Goal: Communication & Community: Answer question/provide support

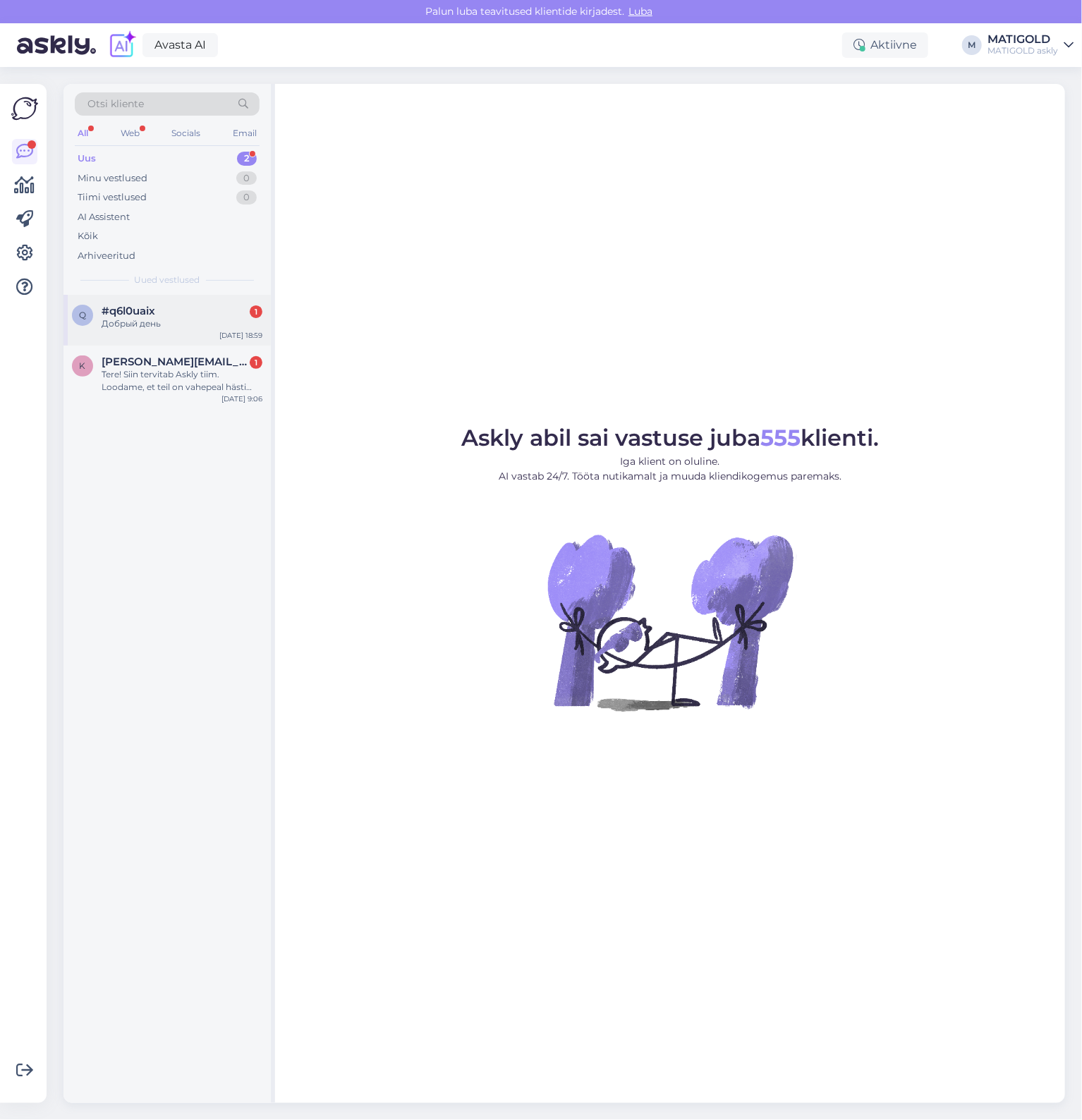
click at [158, 334] on div "q #q6l0uaix 1 Добрый день [DATE] 18:59" at bounding box center [167, 320] width 207 height 50
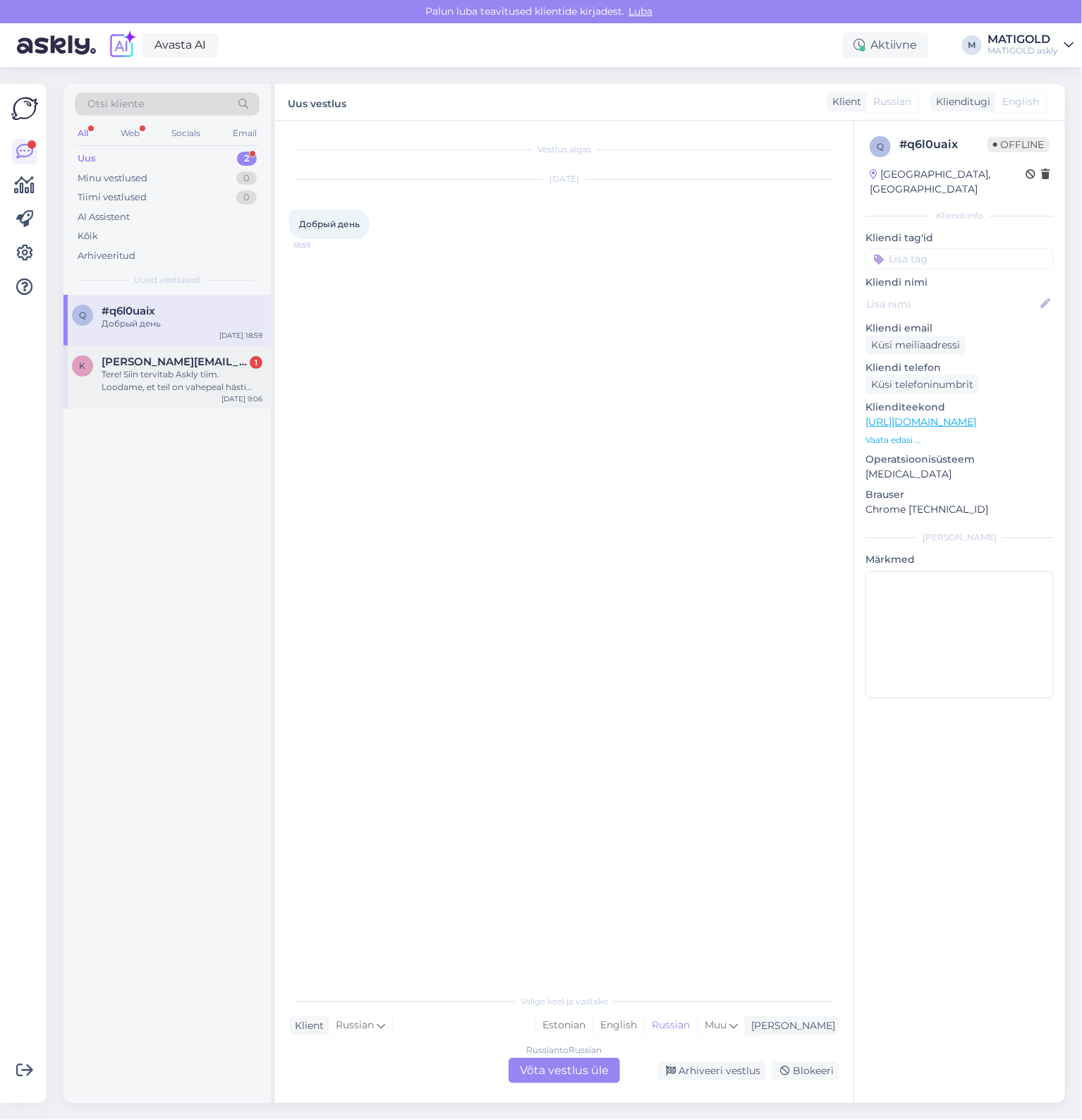
click at [180, 397] on div "k [PERSON_NAME][EMAIL_ADDRESS][DOMAIN_NAME] 1 Tere! Siin tervitab Askly tiim. L…" at bounding box center [167, 376] width 207 height 63
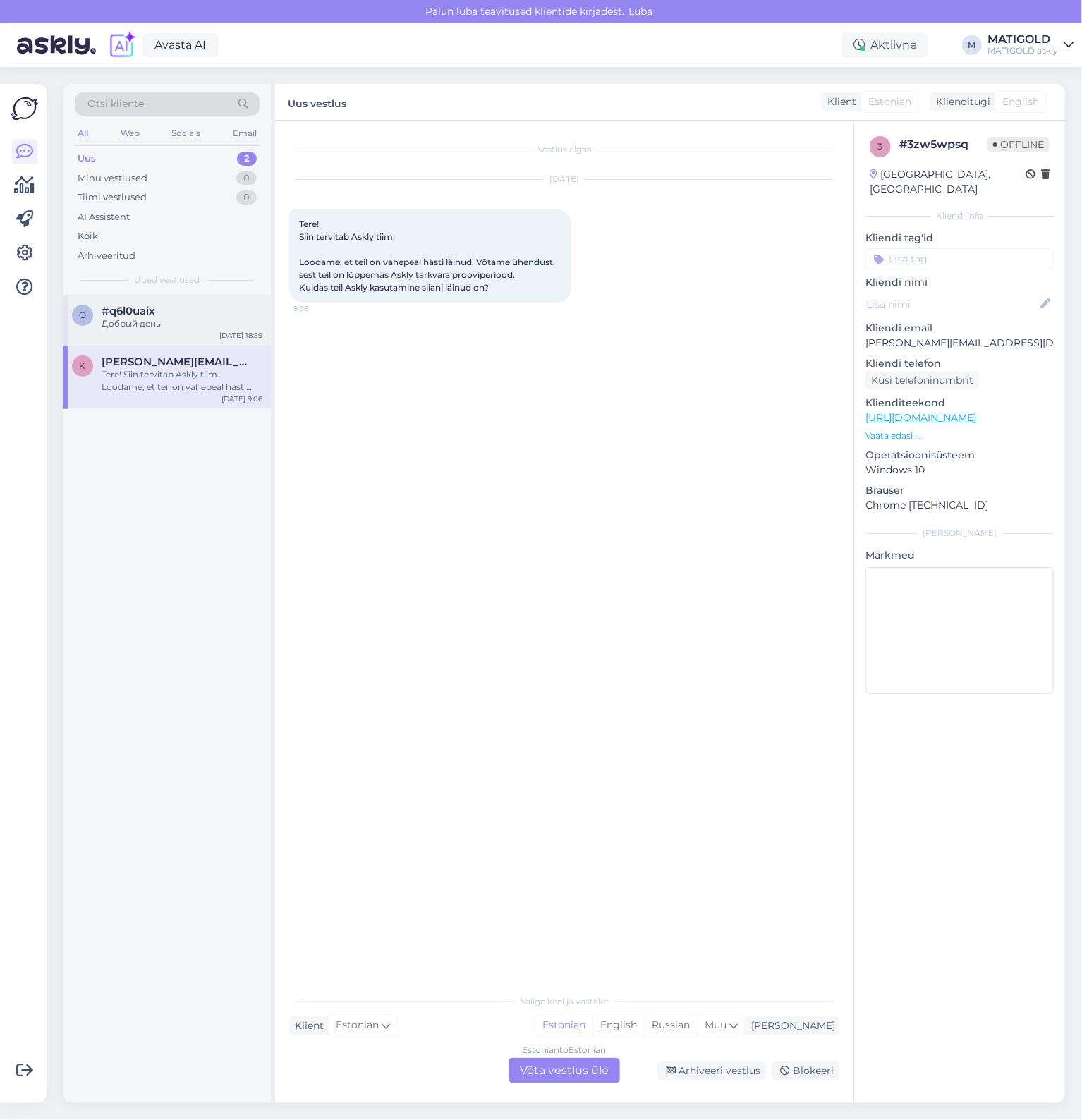
click at [158, 336] on div "q #q6l0uaix Добрый день [DATE] 18:59" at bounding box center [167, 320] width 207 height 50
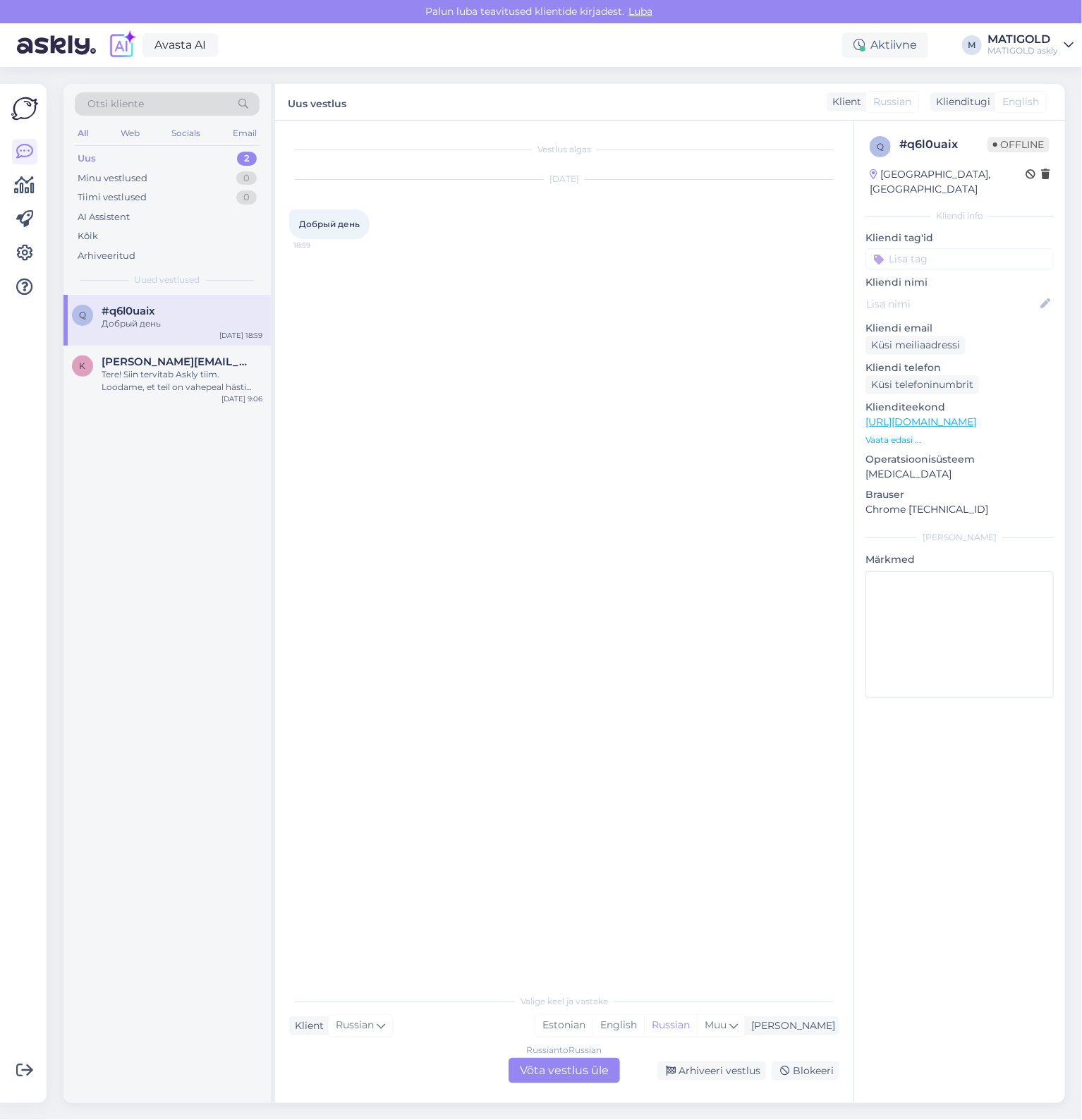
click at [1064, 38] on link "[PERSON_NAME] askly" at bounding box center [1031, 45] width 86 height 23
click at [588, 392] on div "Vestlus algas [DATE] Добрый день 18:59" at bounding box center [570, 554] width 563 height 840
click at [738, 1074] on div "Arhiveeri vestlus" at bounding box center [711, 1071] width 109 height 19
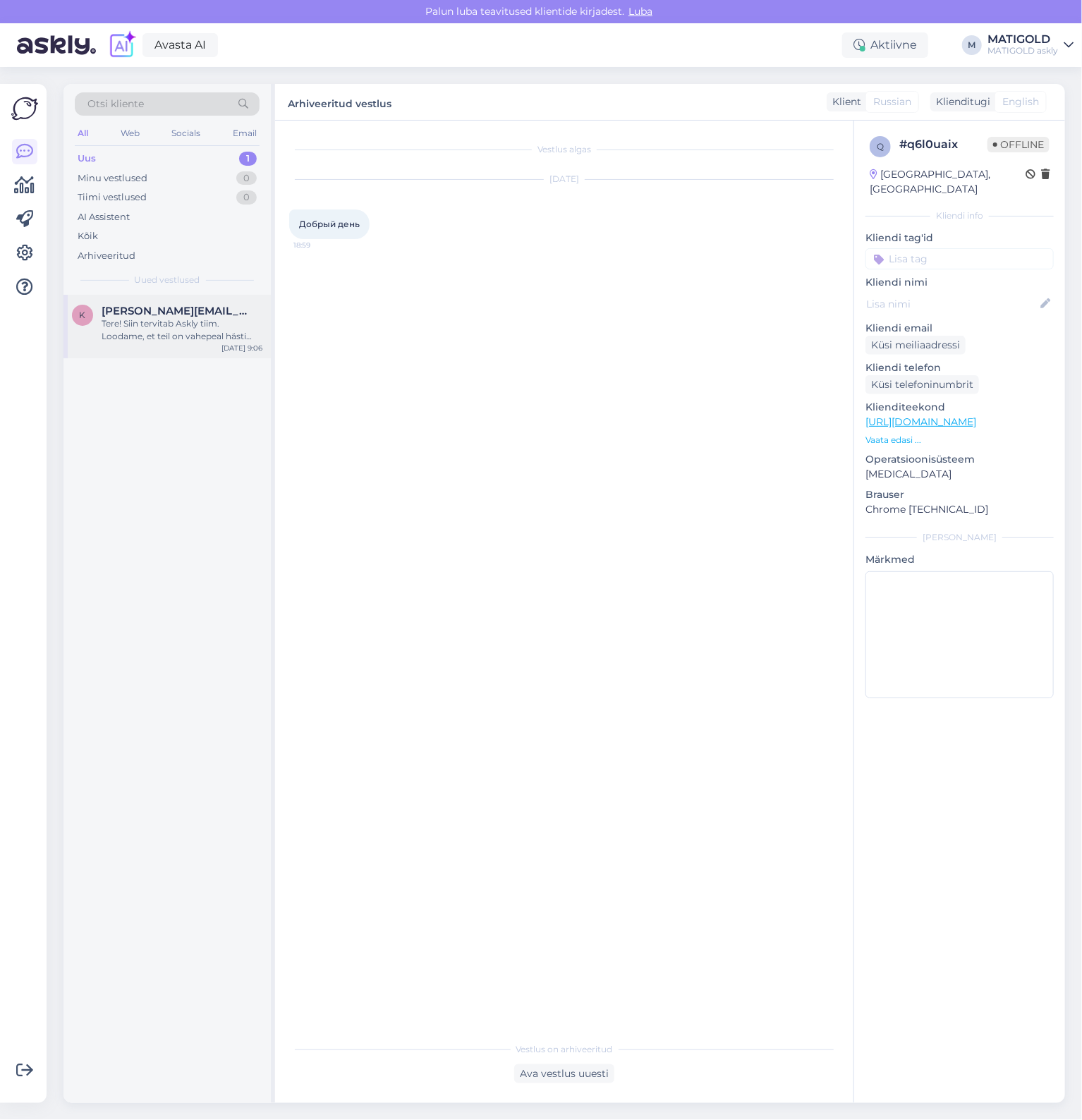
click at [208, 340] on div "Tere! Siin tervitab Askly tiim. Loodame, et teil on vahepeal hästi läinud. Võta…" at bounding box center [182, 331] width 161 height 26
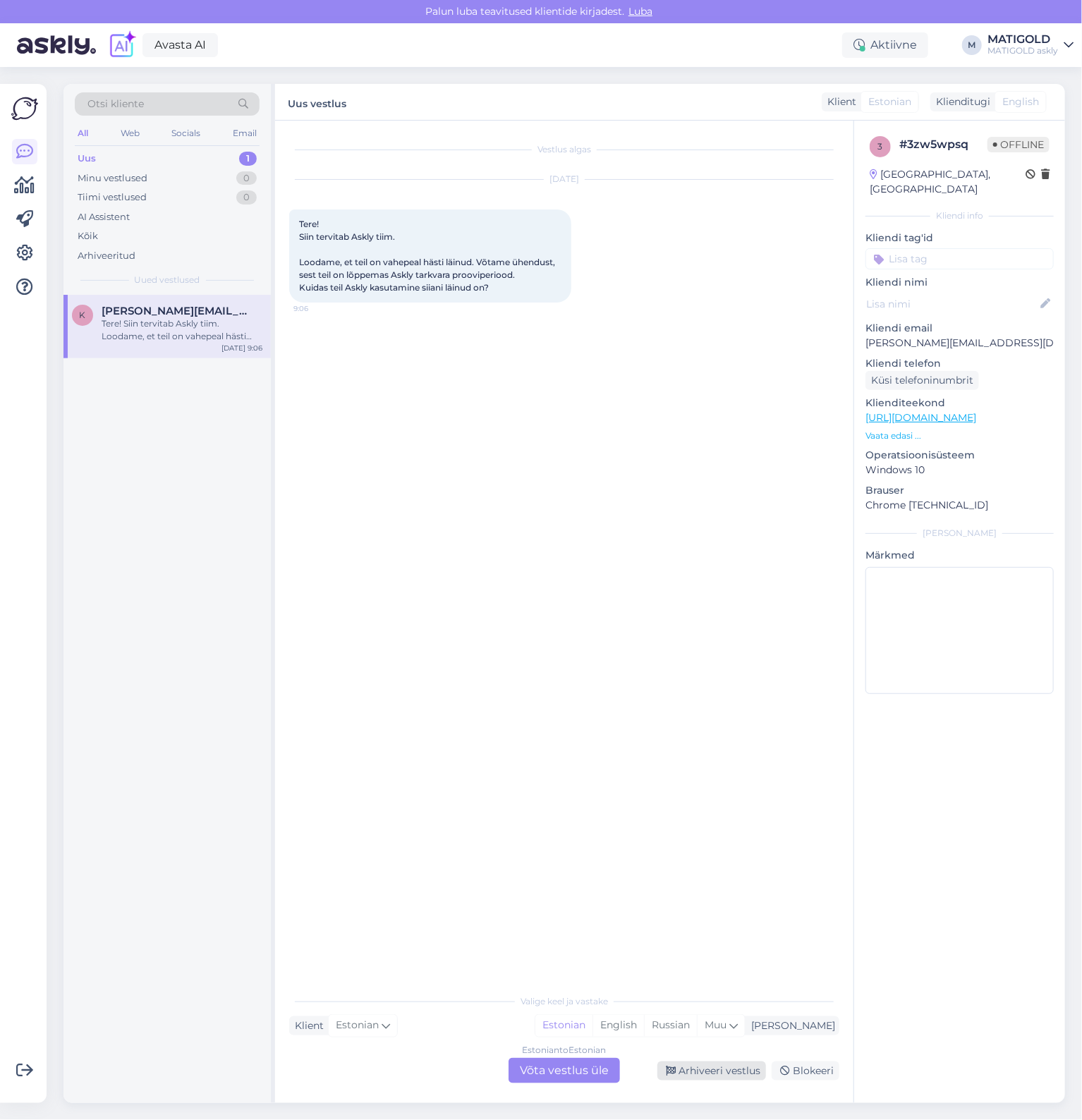
click at [726, 1065] on div "Arhiveeri vestlus" at bounding box center [711, 1071] width 109 height 19
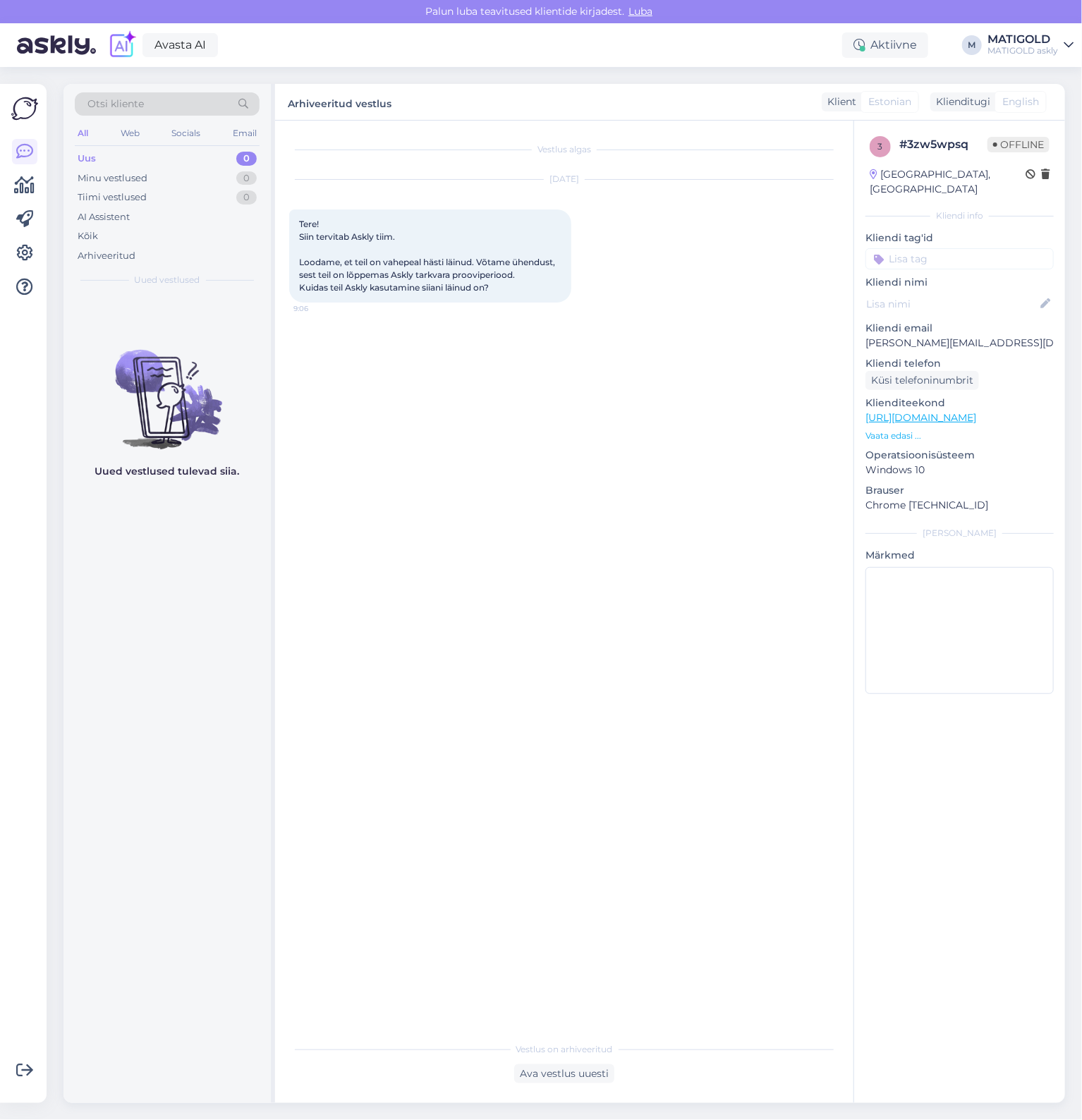
click at [1058, 45] on div "MATIGOLD" at bounding box center [1022, 39] width 70 height 11
drag, startPoint x: 480, startPoint y: 417, endPoint x: 174, endPoint y: 332, distance: 317.6
click at [473, 417] on div "Vestlus algas [DATE] Tere! Siin tervitab Askly tiim. Loodame, et teil on vahepe…" at bounding box center [570, 578] width 563 height 887
click at [31, 288] on icon at bounding box center [25, 287] width 16 height 16
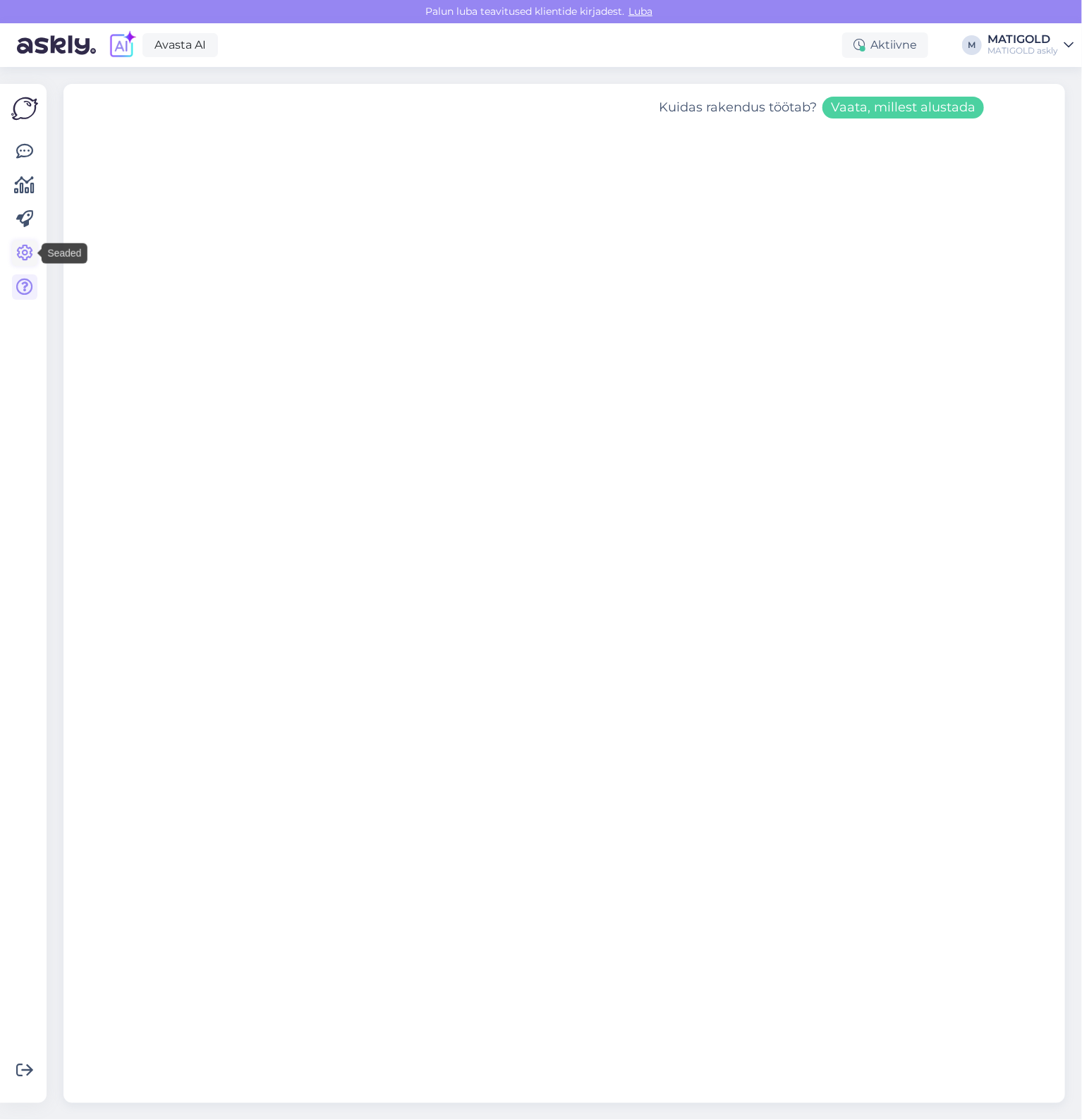
click at [26, 255] on icon at bounding box center [25, 253] width 16 height 16
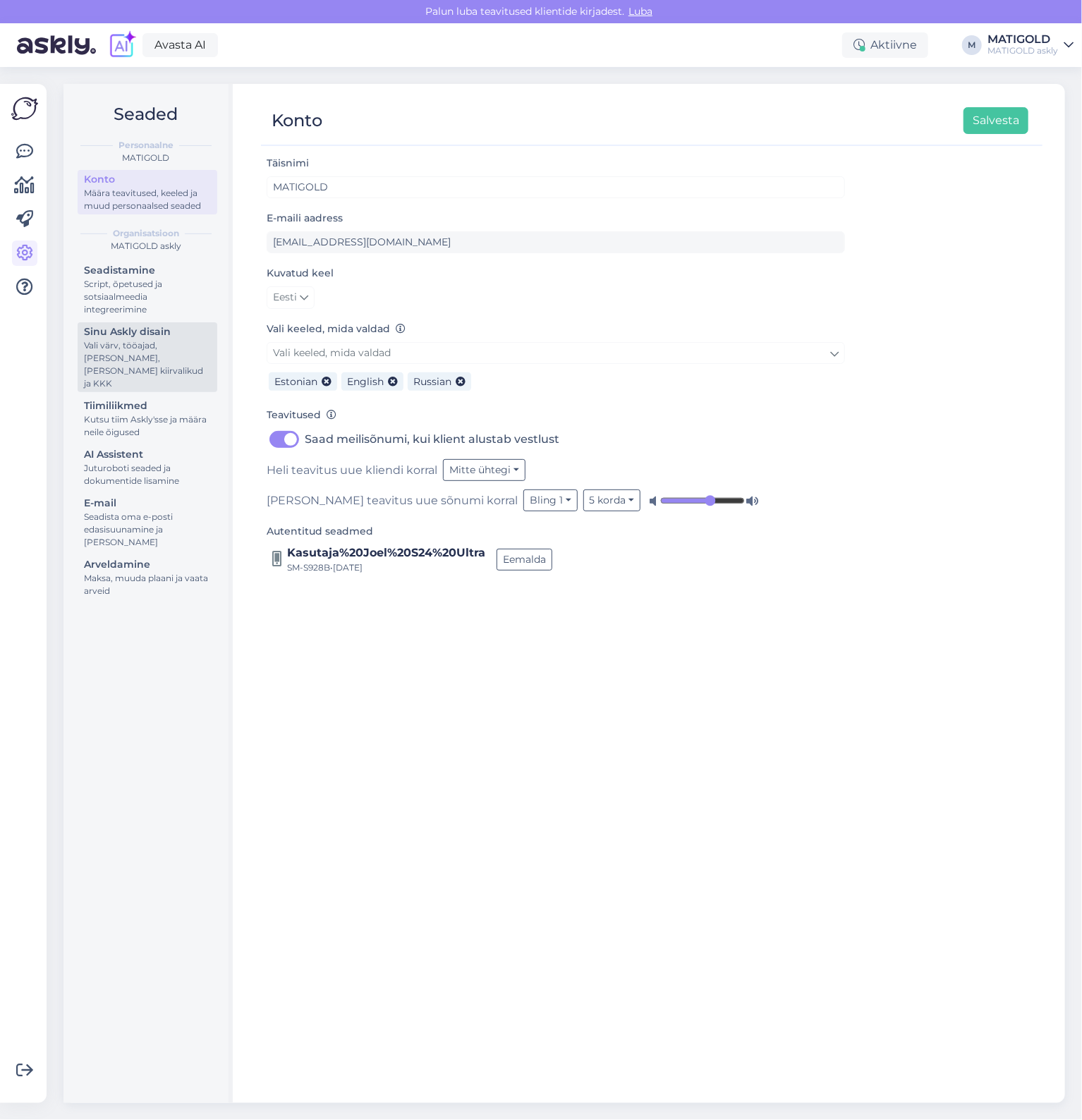
click at [134, 345] on div "Vali värv, tööajad, [PERSON_NAME], [PERSON_NAME] kiirvalikud ja KKK" at bounding box center [147, 364] width 127 height 50
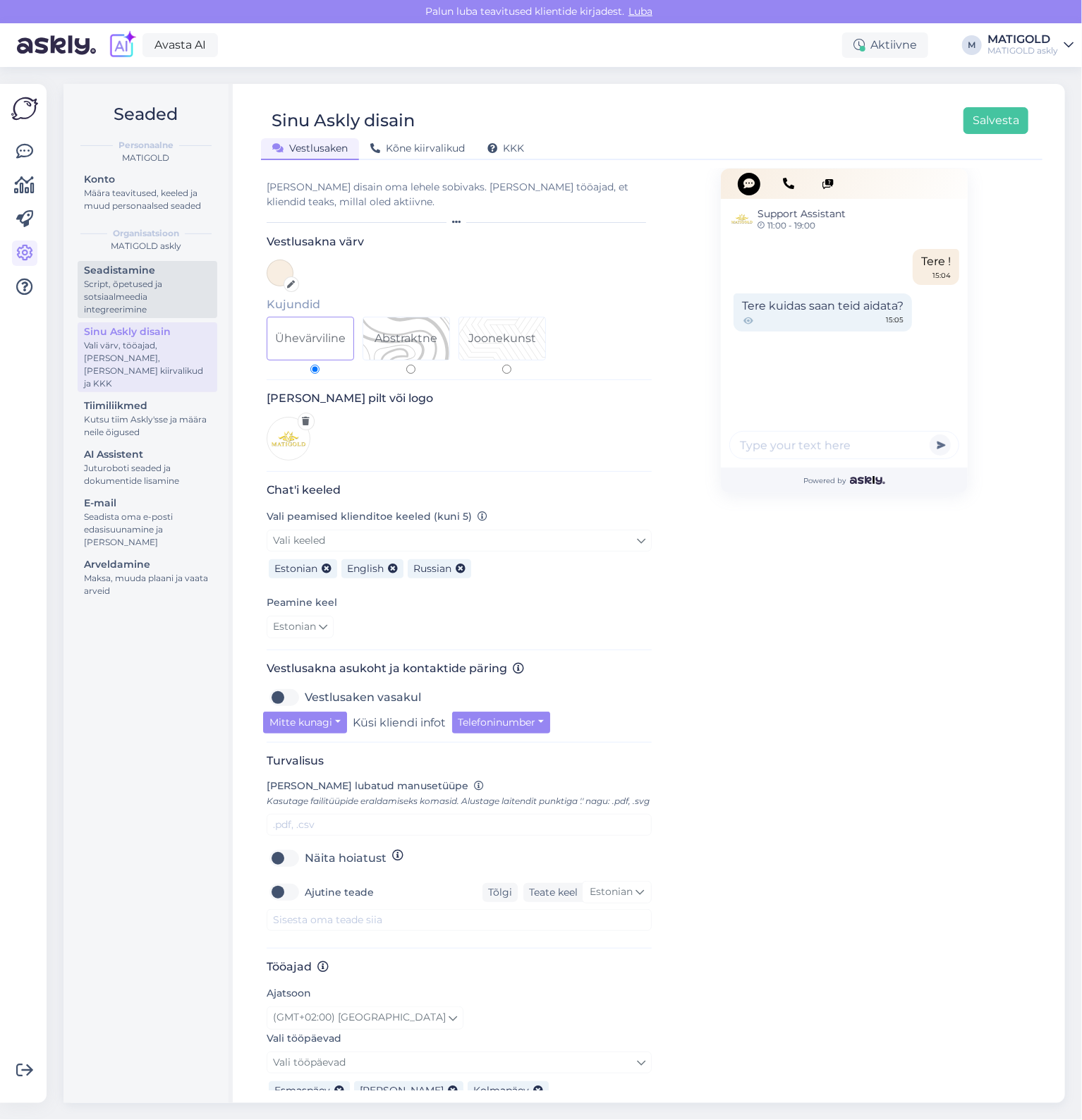
click at [137, 299] on div "Script, õpetused ja sotsiaalmeedia integreerimine" at bounding box center [147, 298] width 127 height 38
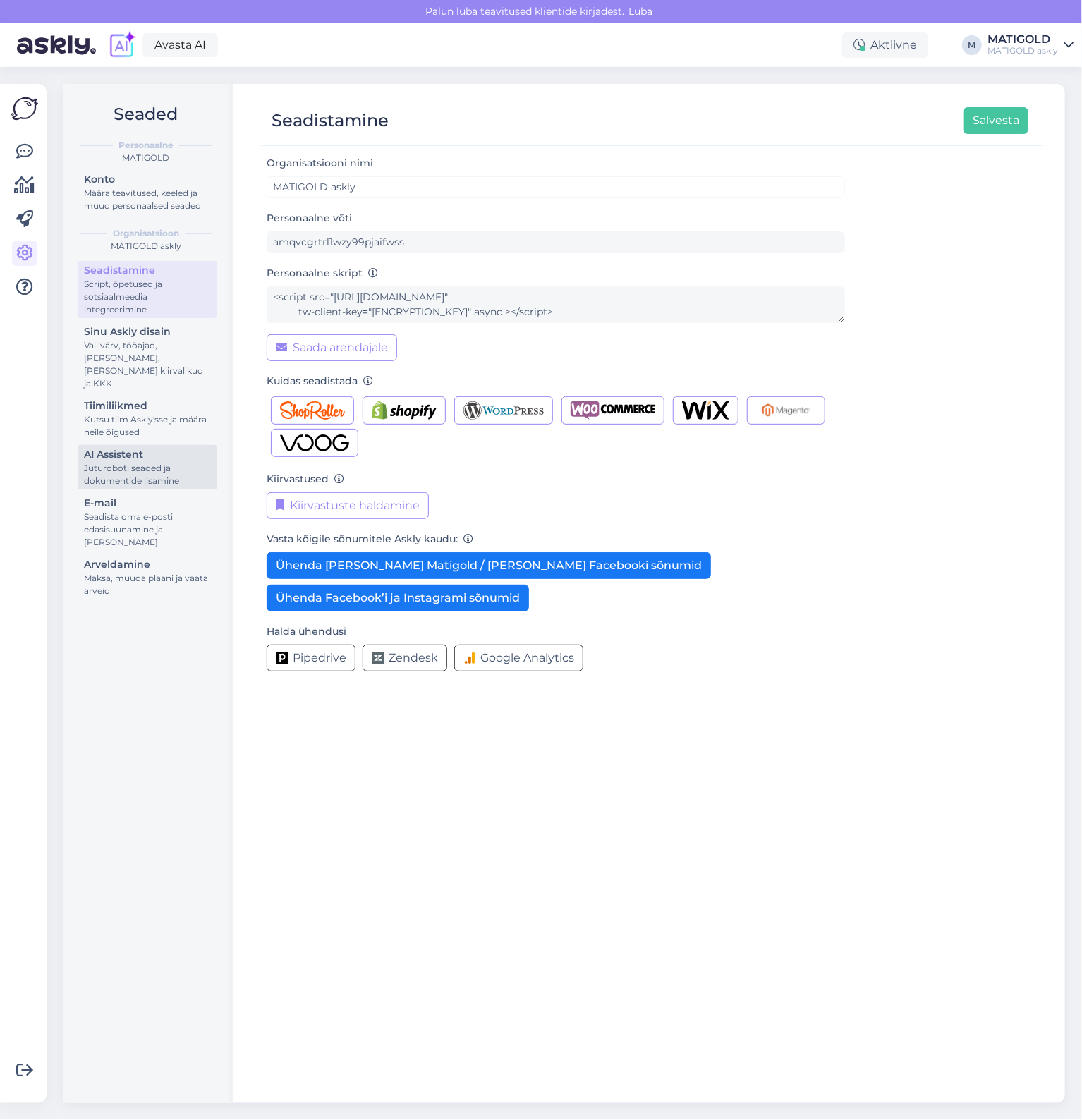
click at [151, 445] on link "AI Assistent [PERSON_NAME] seaded ja dokumentide lisamine" at bounding box center [147, 467] width 140 height 45
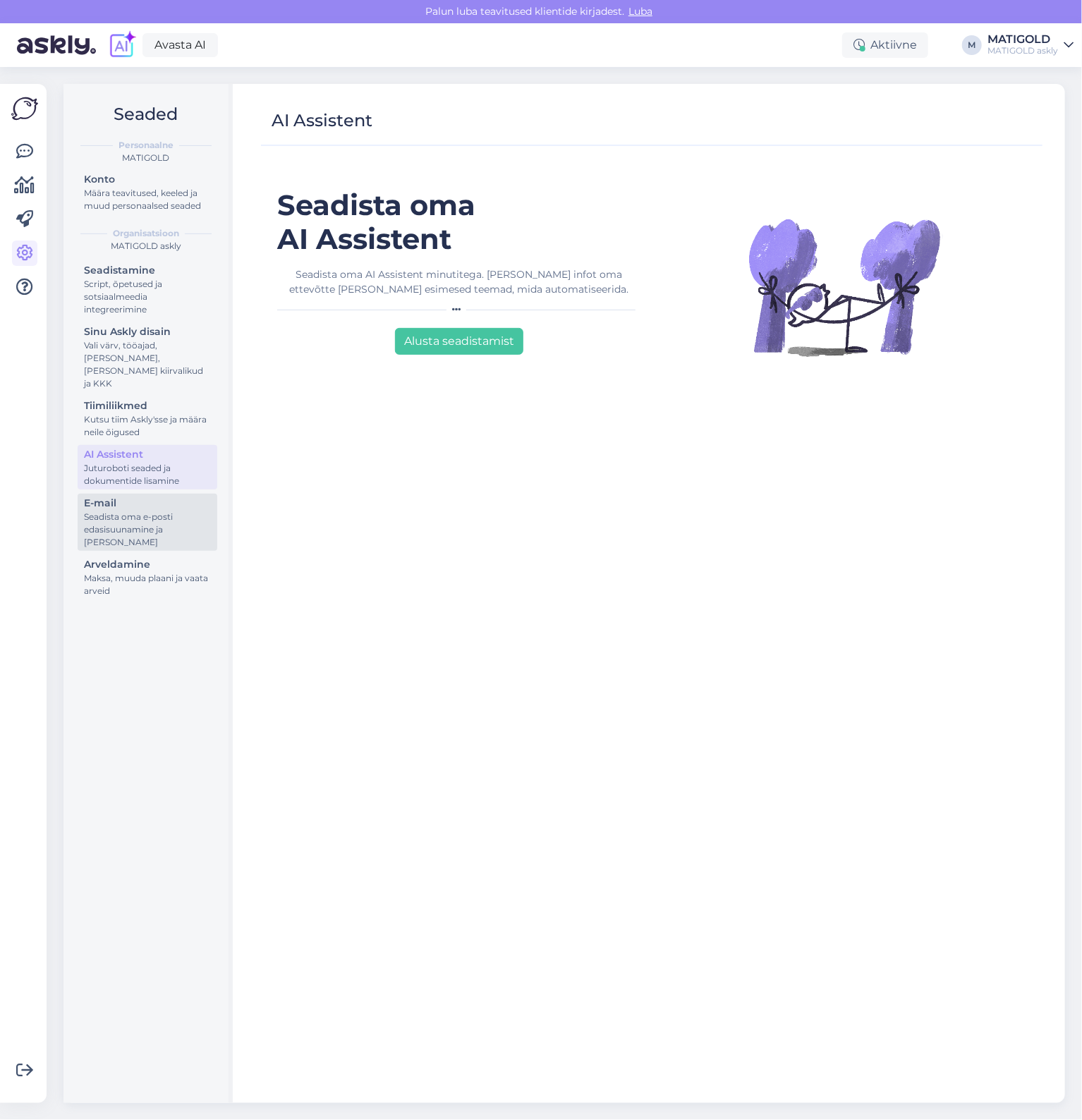
click at [151, 511] on div "Seadista oma e-posti edasisuunamine ja [PERSON_NAME]" at bounding box center [147, 530] width 127 height 38
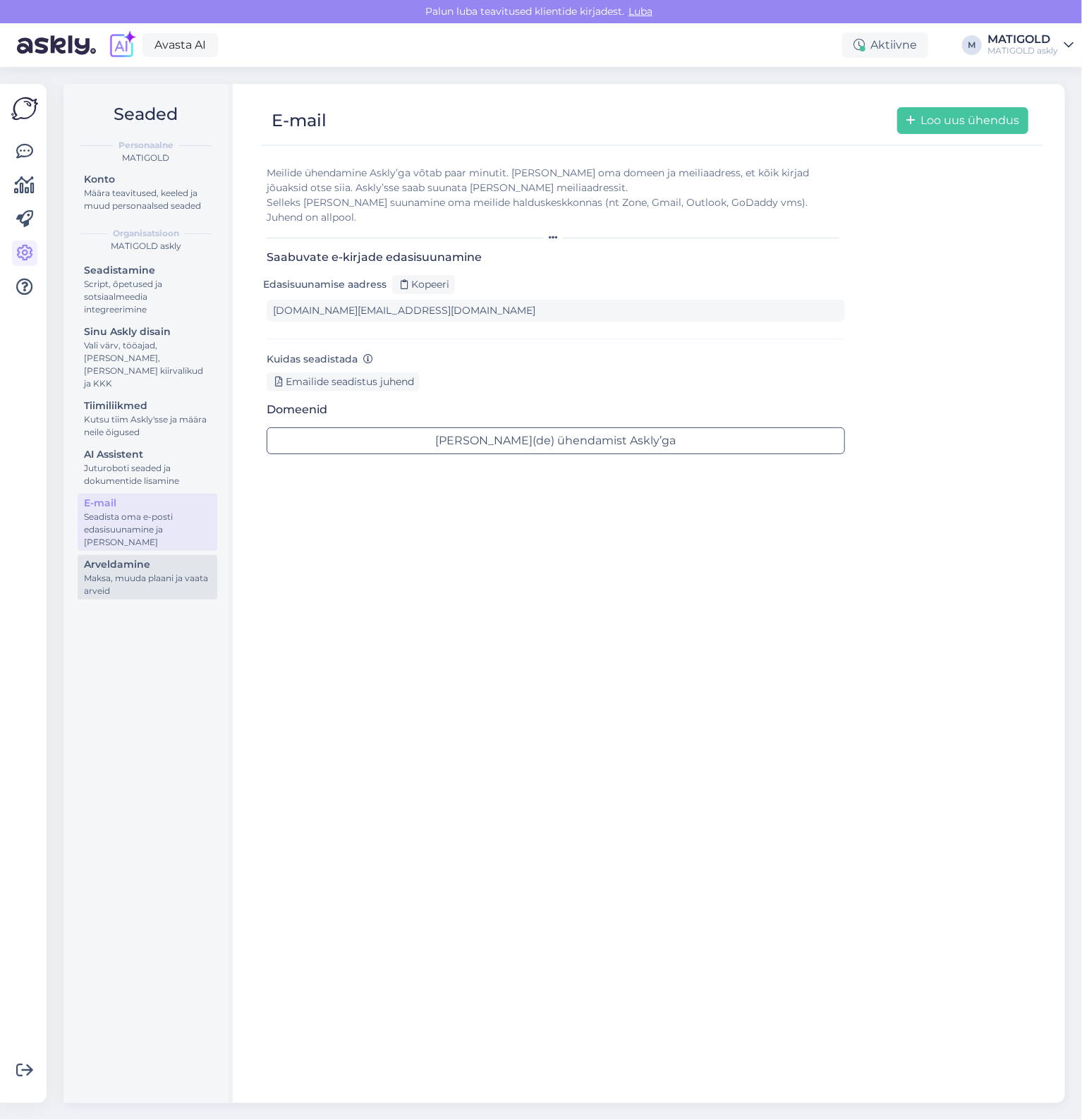
click at [124, 572] on div "Maksa, muuda plaani ja vaata arveid" at bounding box center [147, 585] width 127 height 26
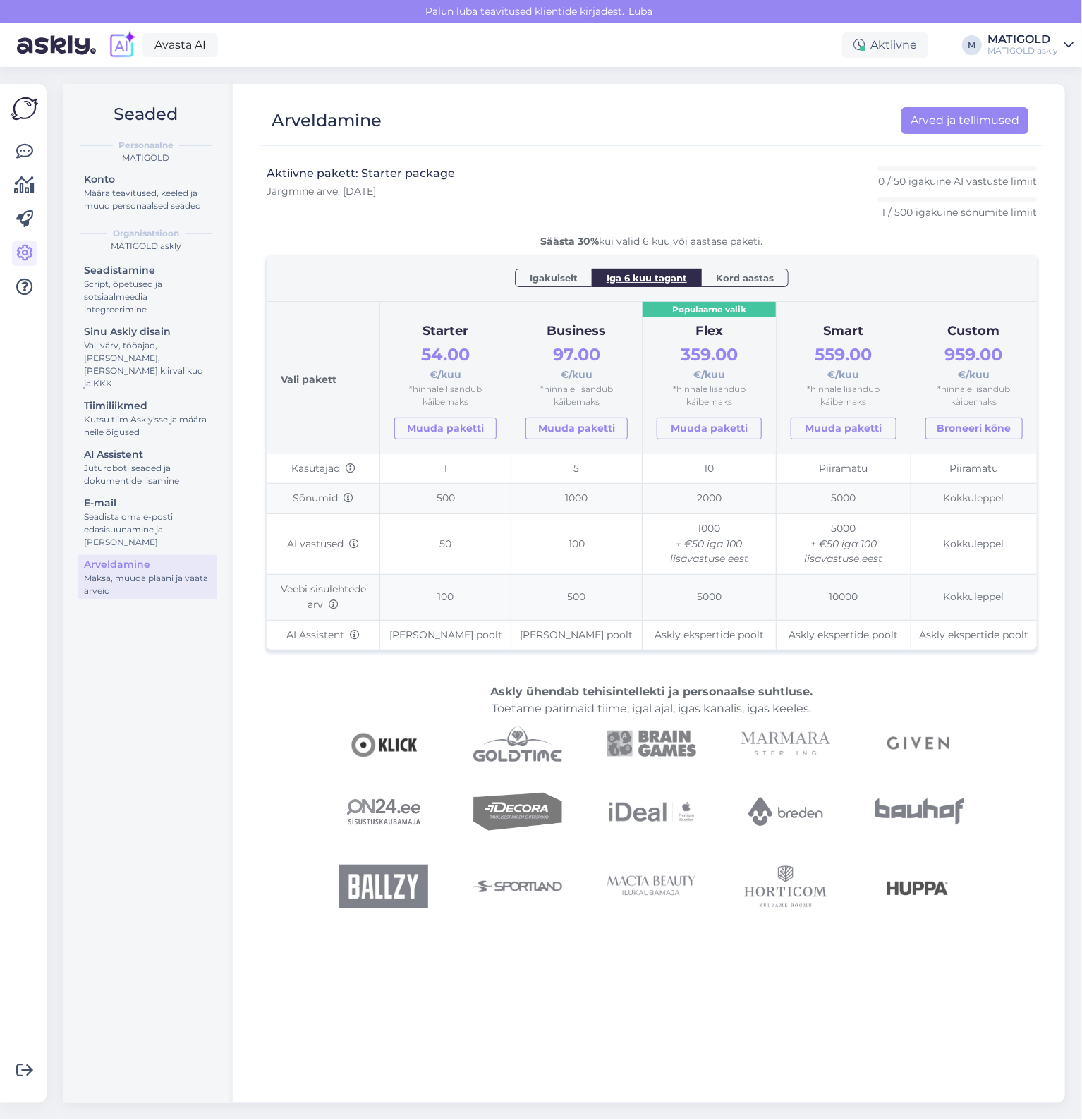
click at [1046, 44] on div "MATIGOLD" at bounding box center [1022, 39] width 70 height 11
click at [1052, 78] on button "Ava" at bounding box center [1047, 79] width 31 height 22
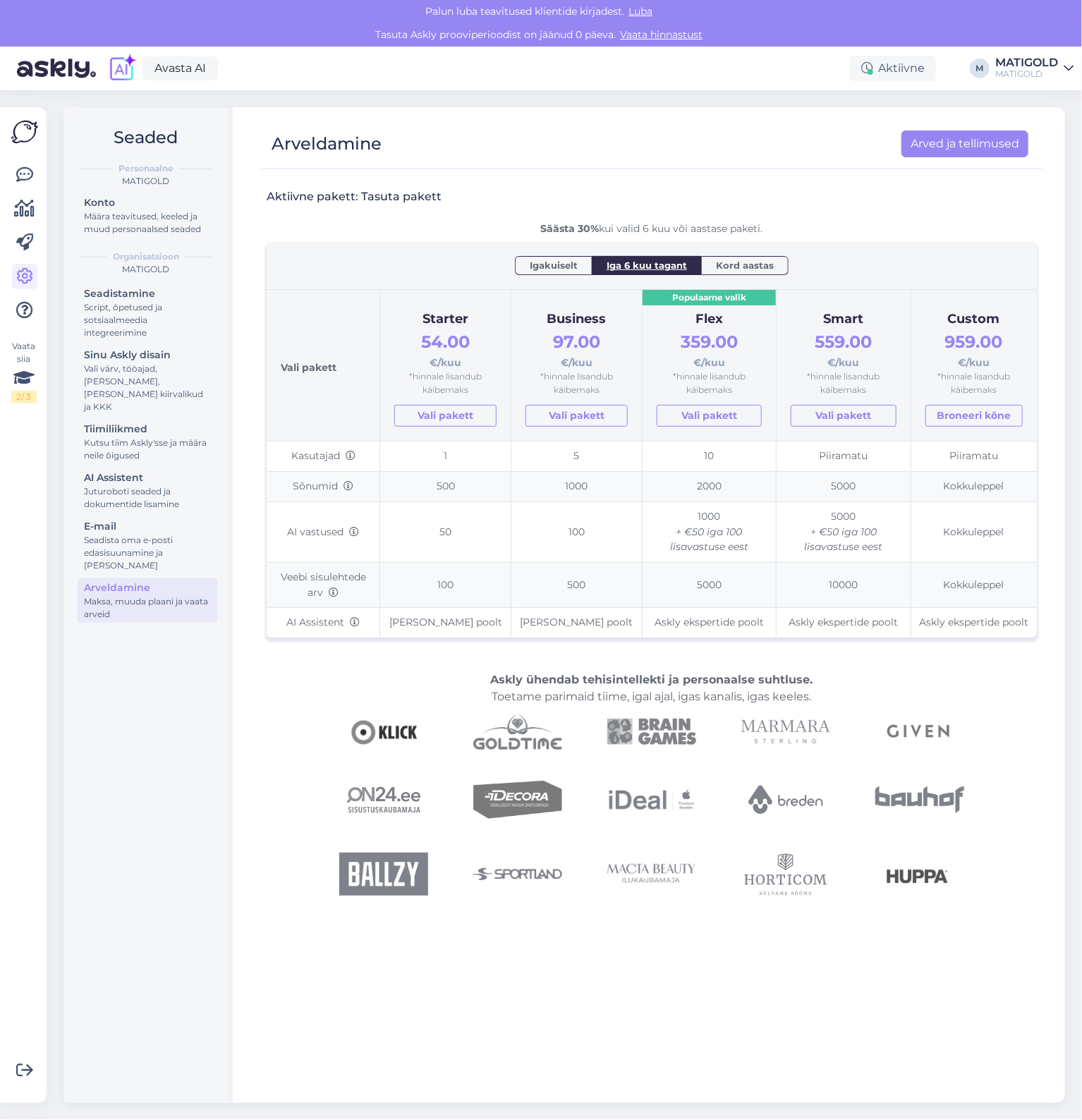
click at [1055, 66] on div "MATIGOLD" at bounding box center [1026, 62] width 63 height 11
click at [1045, 136] on button "Ava" at bounding box center [1046, 133] width 31 height 22
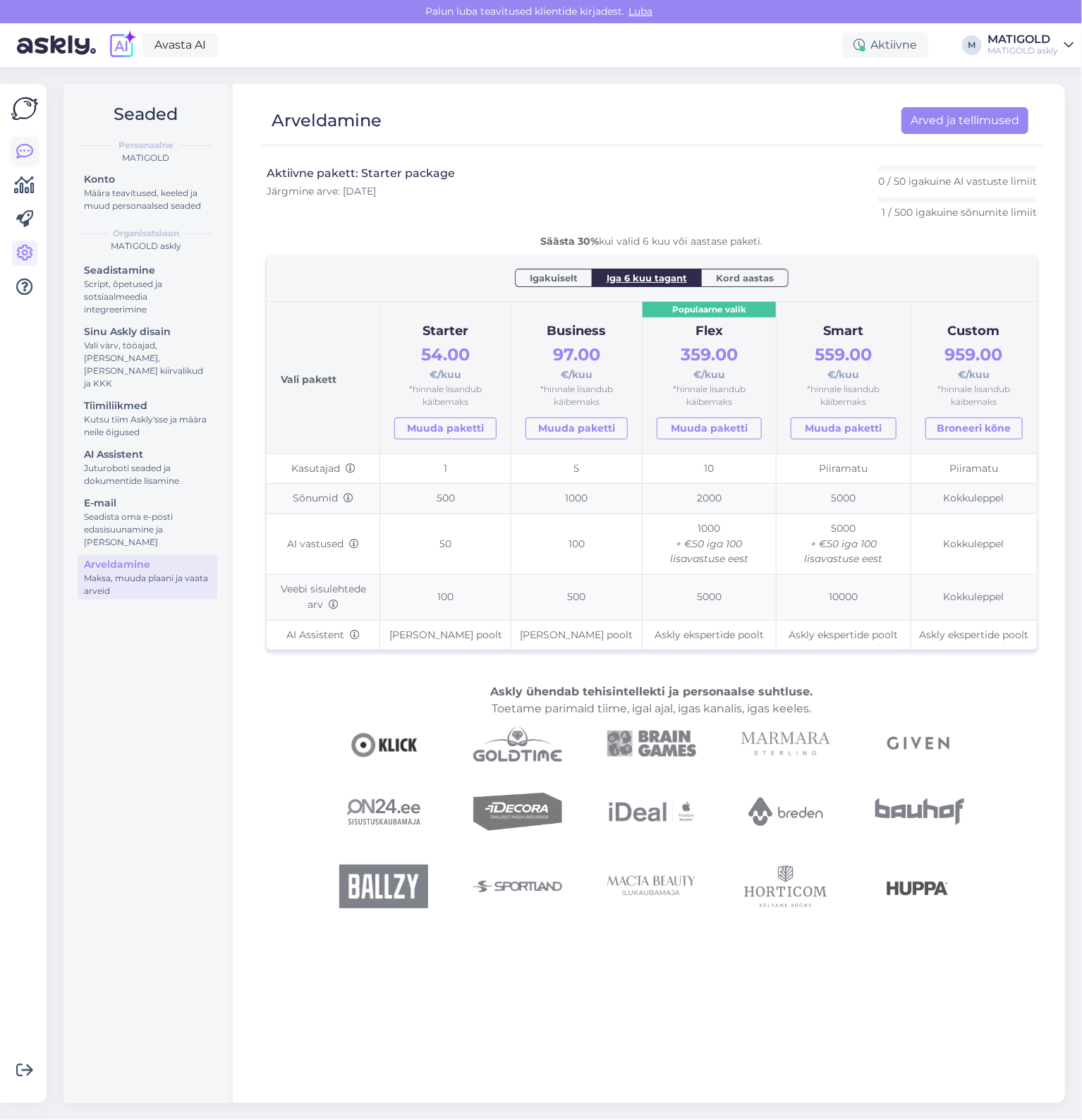
click at [32, 145] on icon at bounding box center [25, 151] width 16 height 16
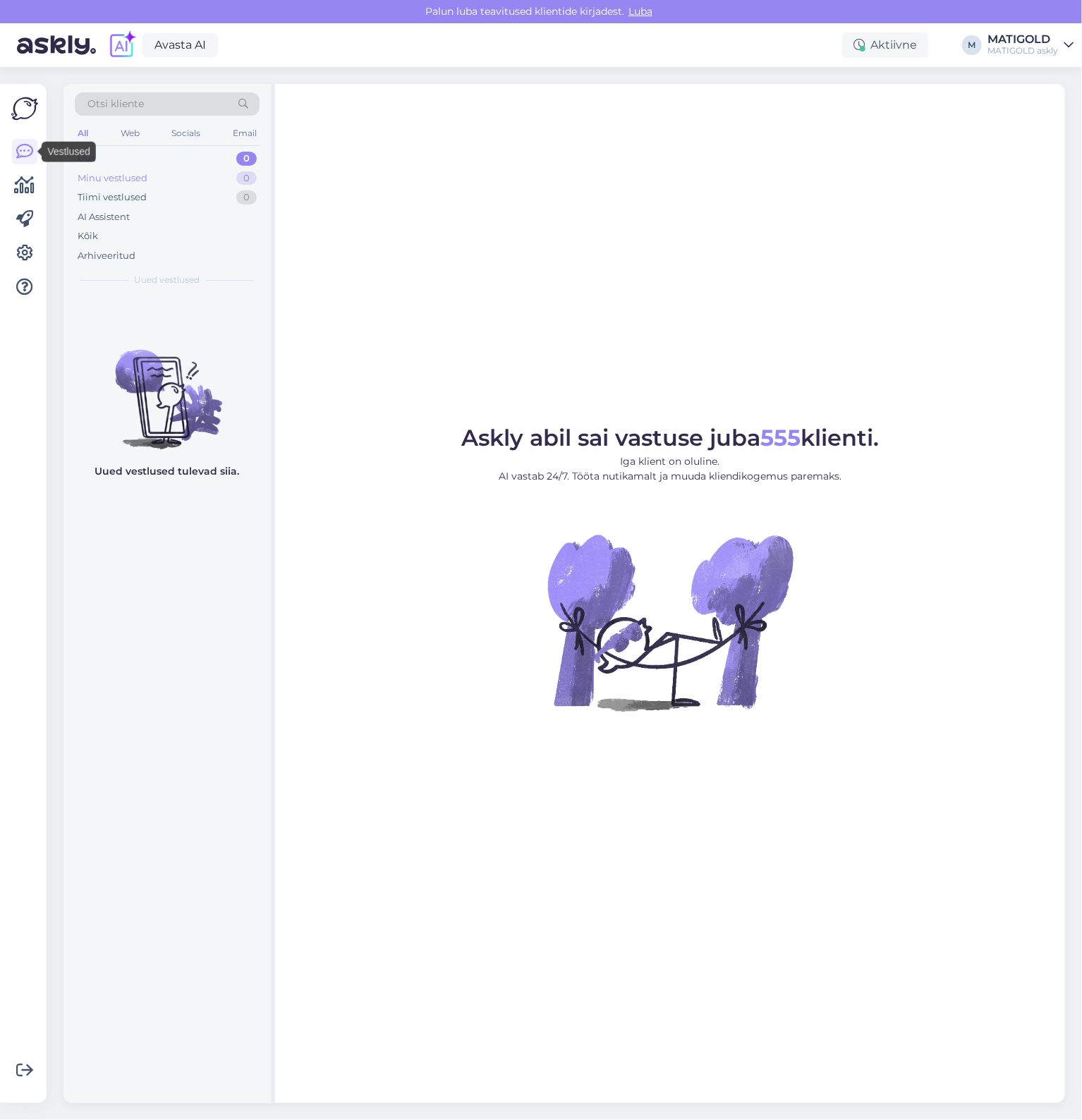
click at [170, 186] on div "Minu vestlused 0" at bounding box center [168, 179] width 185 height 20
click at [162, 201] on div "Tiimi vestlused 0" at bounding box center [168, 198] width 185 height 20
click at [152, 213] on div "AI Assistent" at bounding box center [168, 217] width 185 height 20
click at [144, 256] on div "Arhiveeritud" at bounding box center [168, 256] width 185 height 20
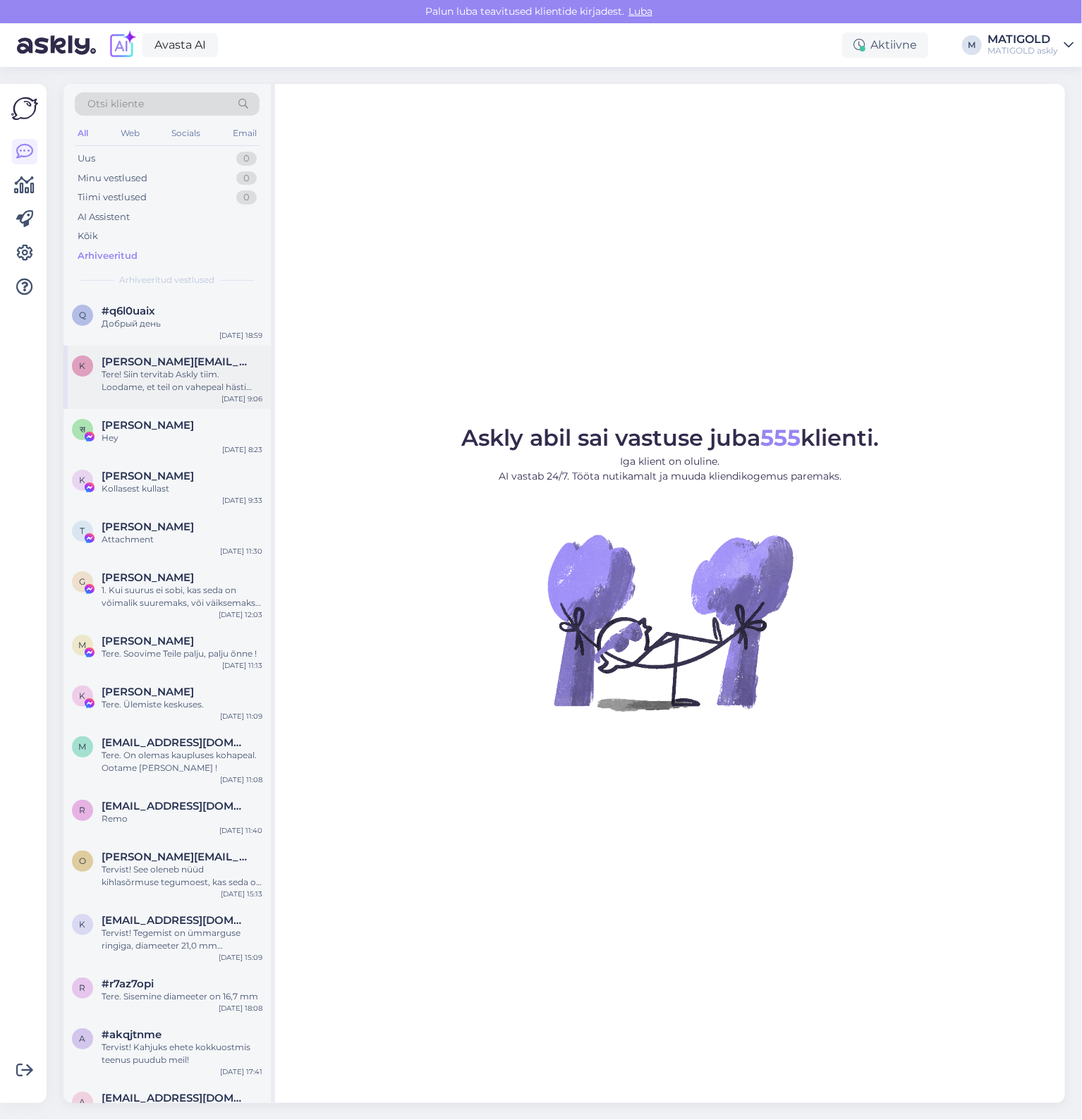
click at [154, 376] on div "Tere! Siin tervitab Askly tiim. Loodame, et teil on vahepeal hästi läinud. Võta…" at bounding box center [182, 381] width 161 height 26
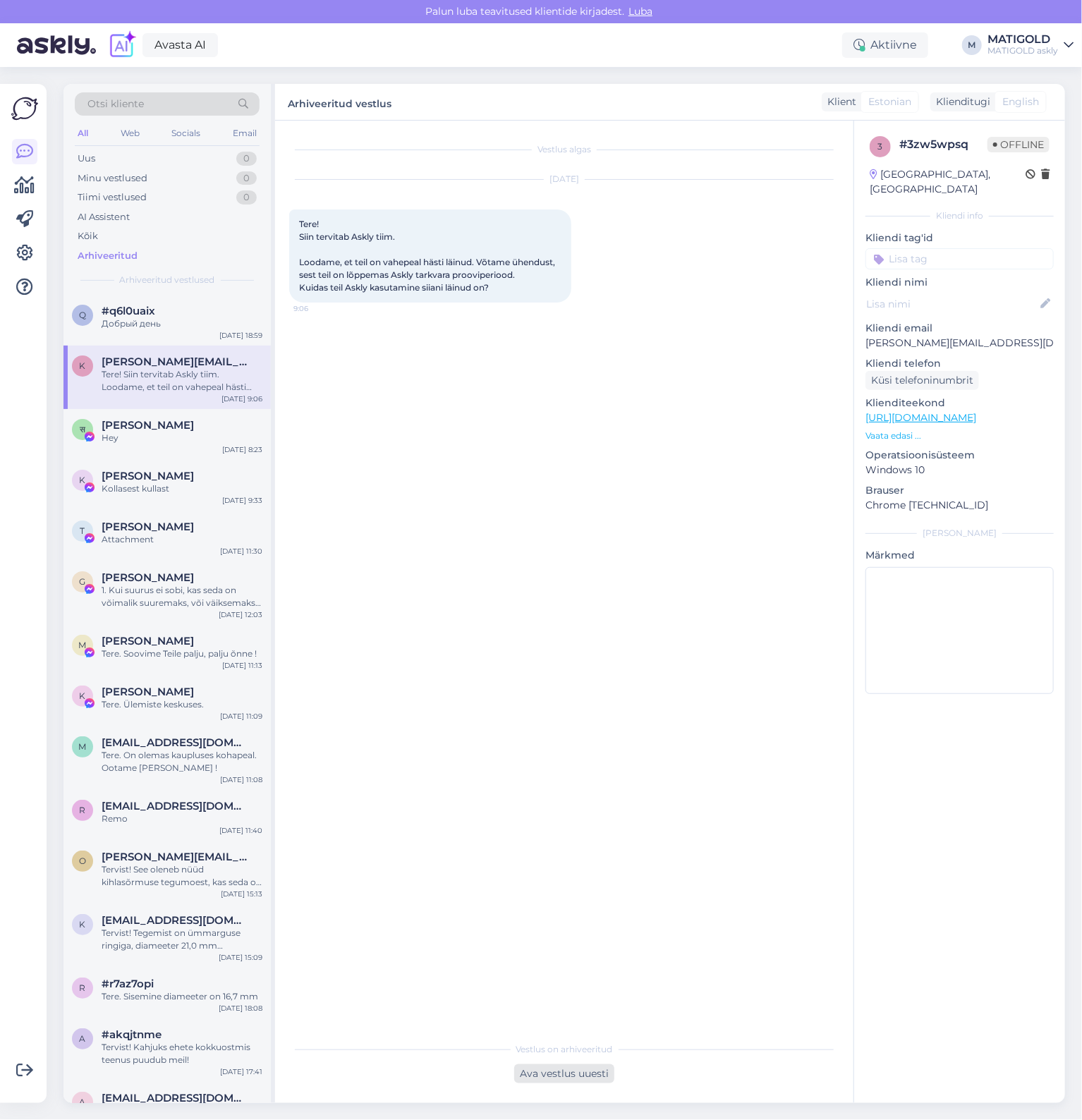
click at [563, 1074] on div "Ava vestlus uuesti" at bounding box center [564, 1073] width 100 height 19
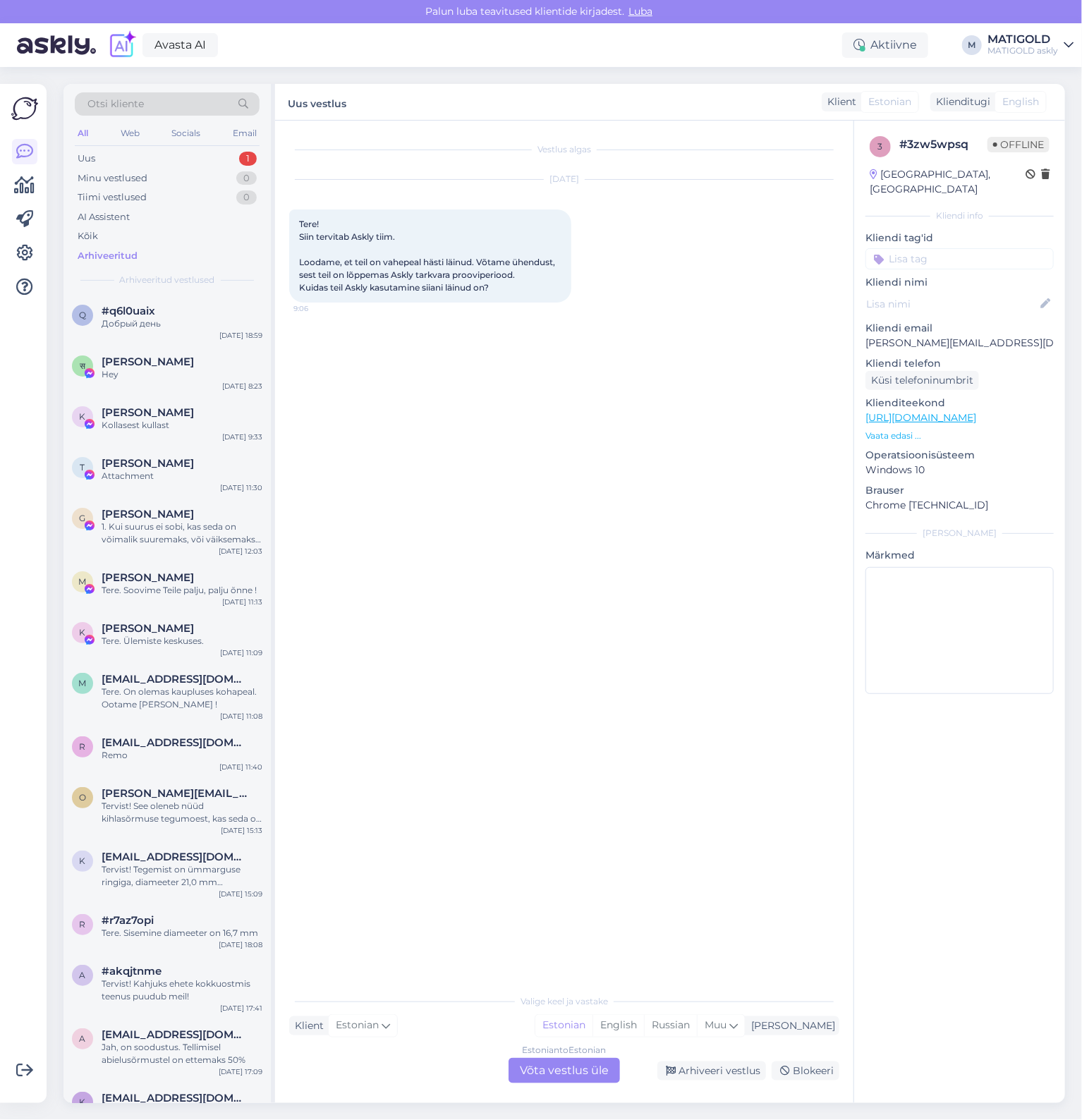
click at [535, 1057] on div "Valige [PERSON_NAME] vastake Klient Estonian Mina Estonian English Russian Muu …" at bounding box center [564, 1036] width 550 height 97
click at [537, 1061] on div "Estonian to Estonian Võta vestlus üle" at bounding box center [564, 1071] width 112 height 26
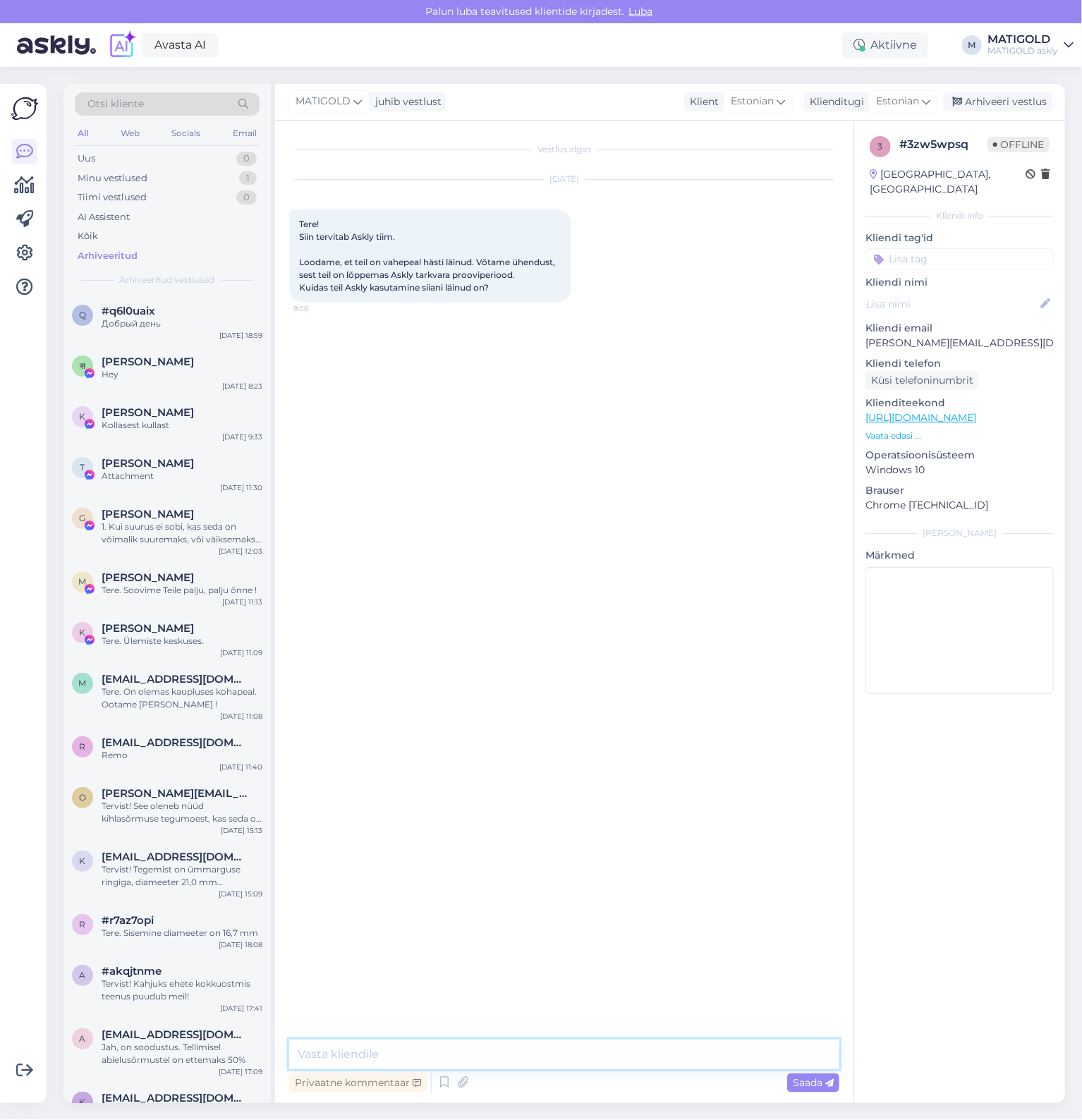
click at [504, 1043] on textarea at bounding box center [564, 1055] width 550 height 29
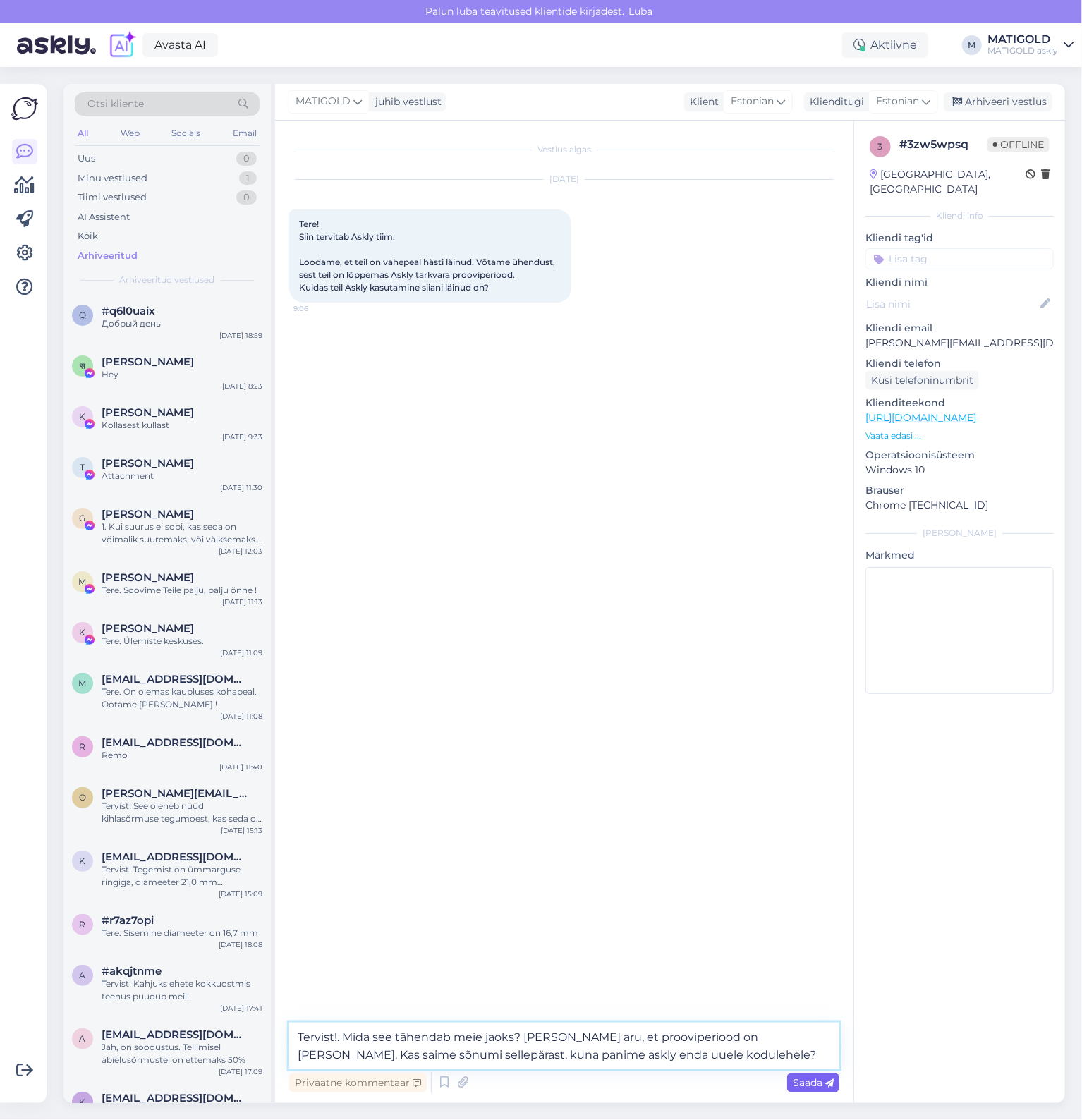
type textarea "Tervist!. Mida see tähendab meie jaoks? [PERSON_NAME] aru, et prooviperiood on …"
click at [798, 1093] on div "Saada" at bounding box center [813, 1083] width 52 height 19
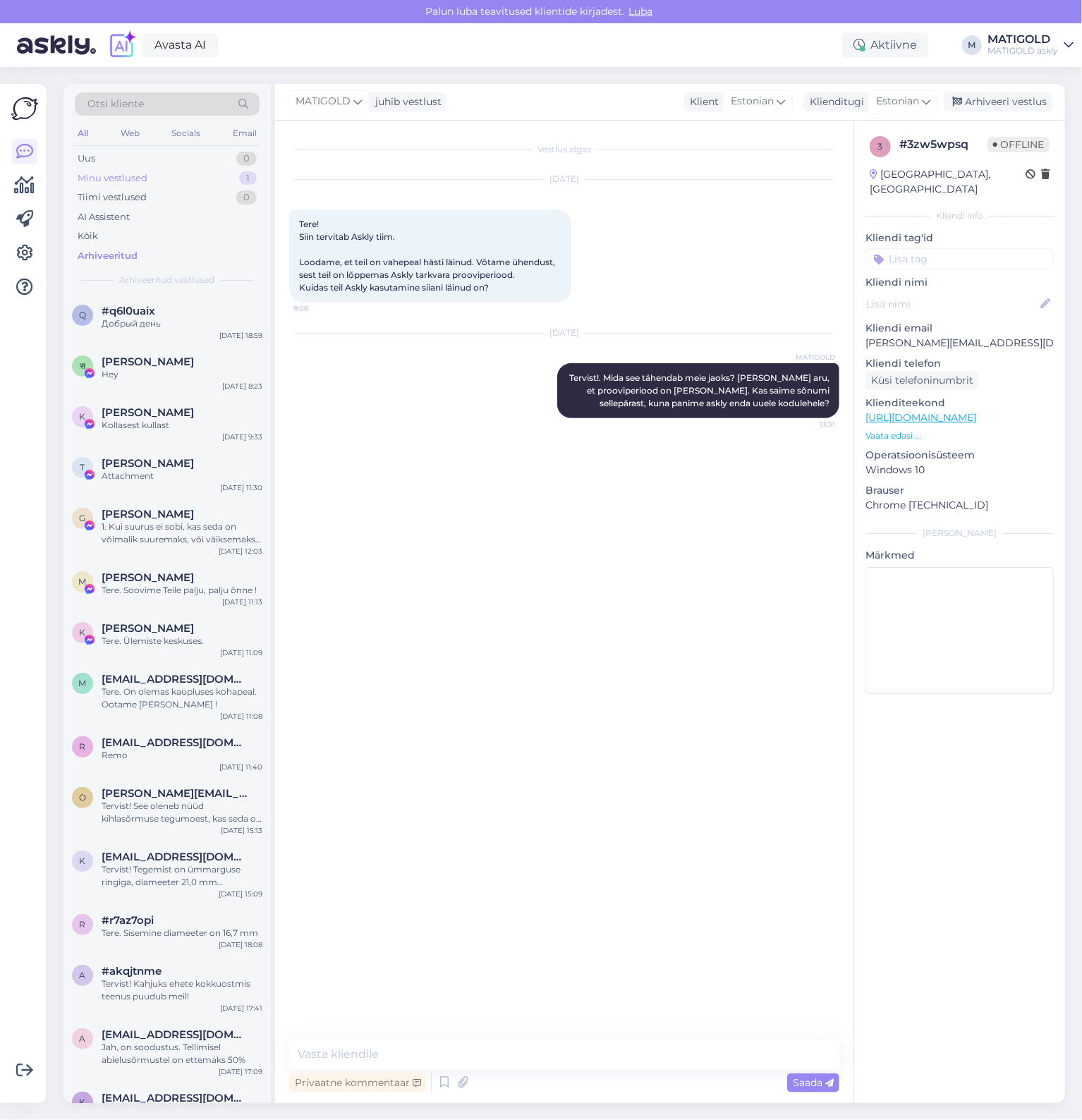
click at [123, 178] on div "Minu vestlused" at bounding box center [113, 178] width 70 height 14
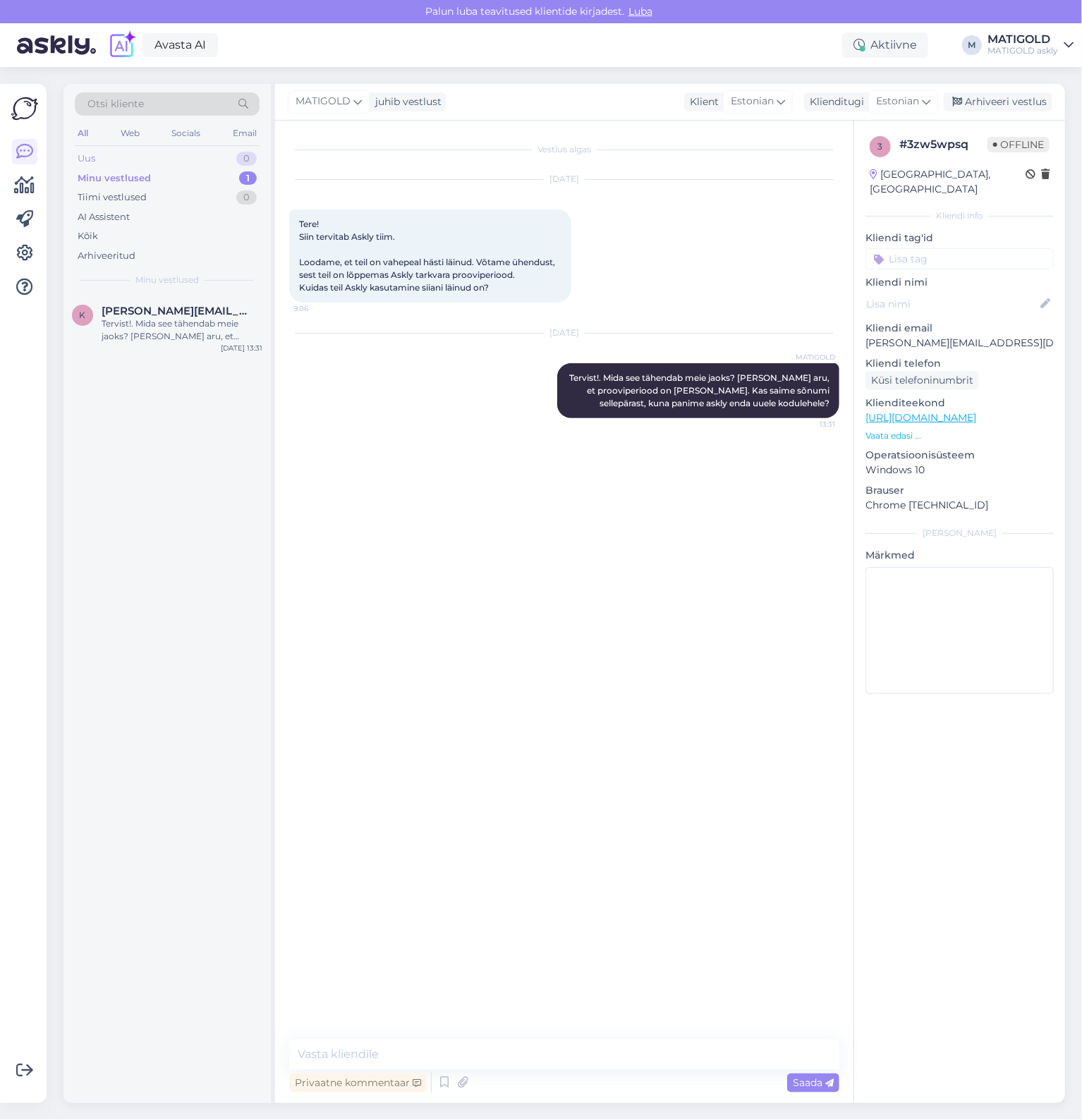
click at [117, 157] on div "Uus 0" at bounding box center [168, 159] width 185 height 20
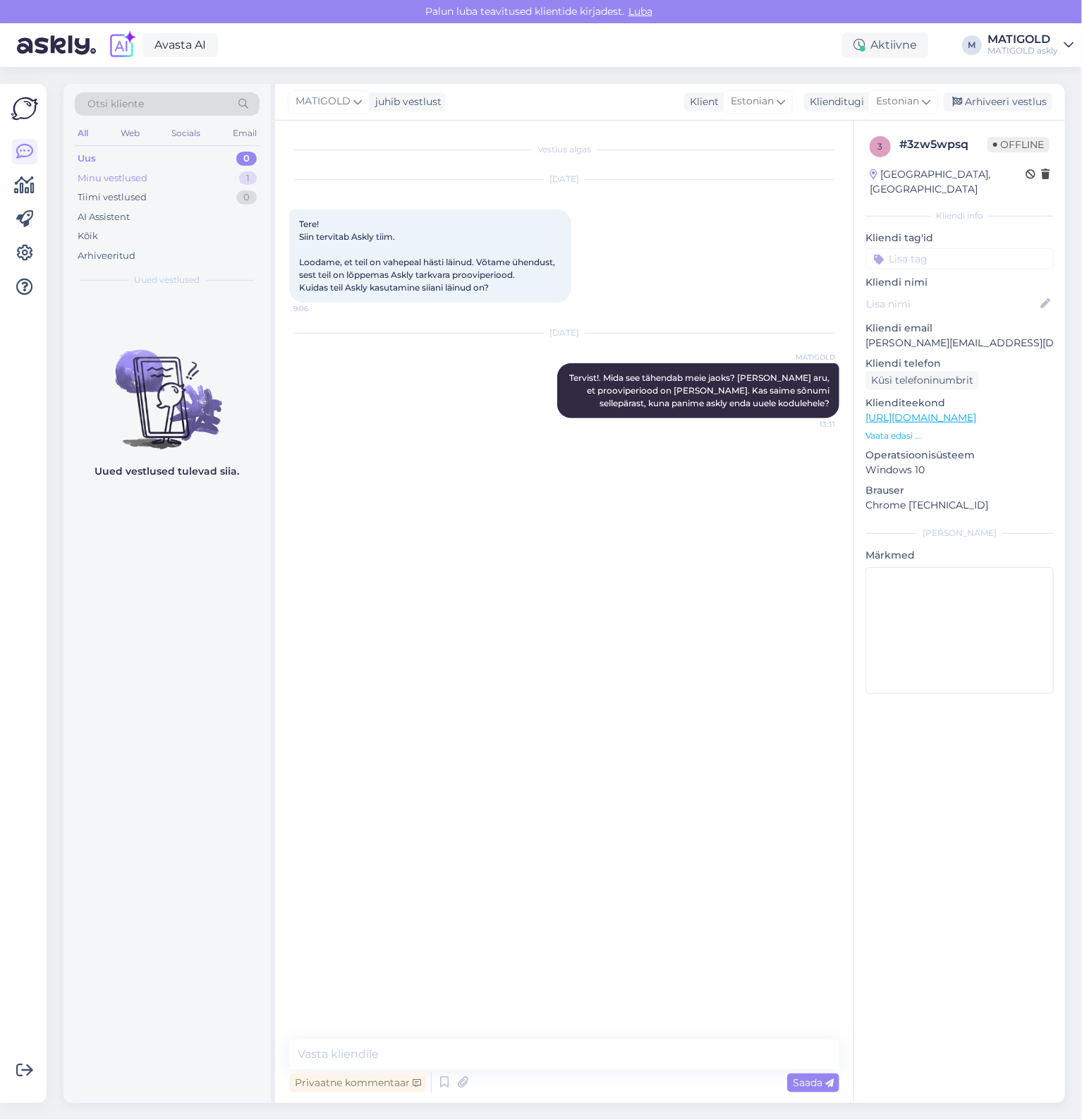
click at [123, 179] on div "Minu vestlused" at bounding box center [113, 178] width 70 height 14
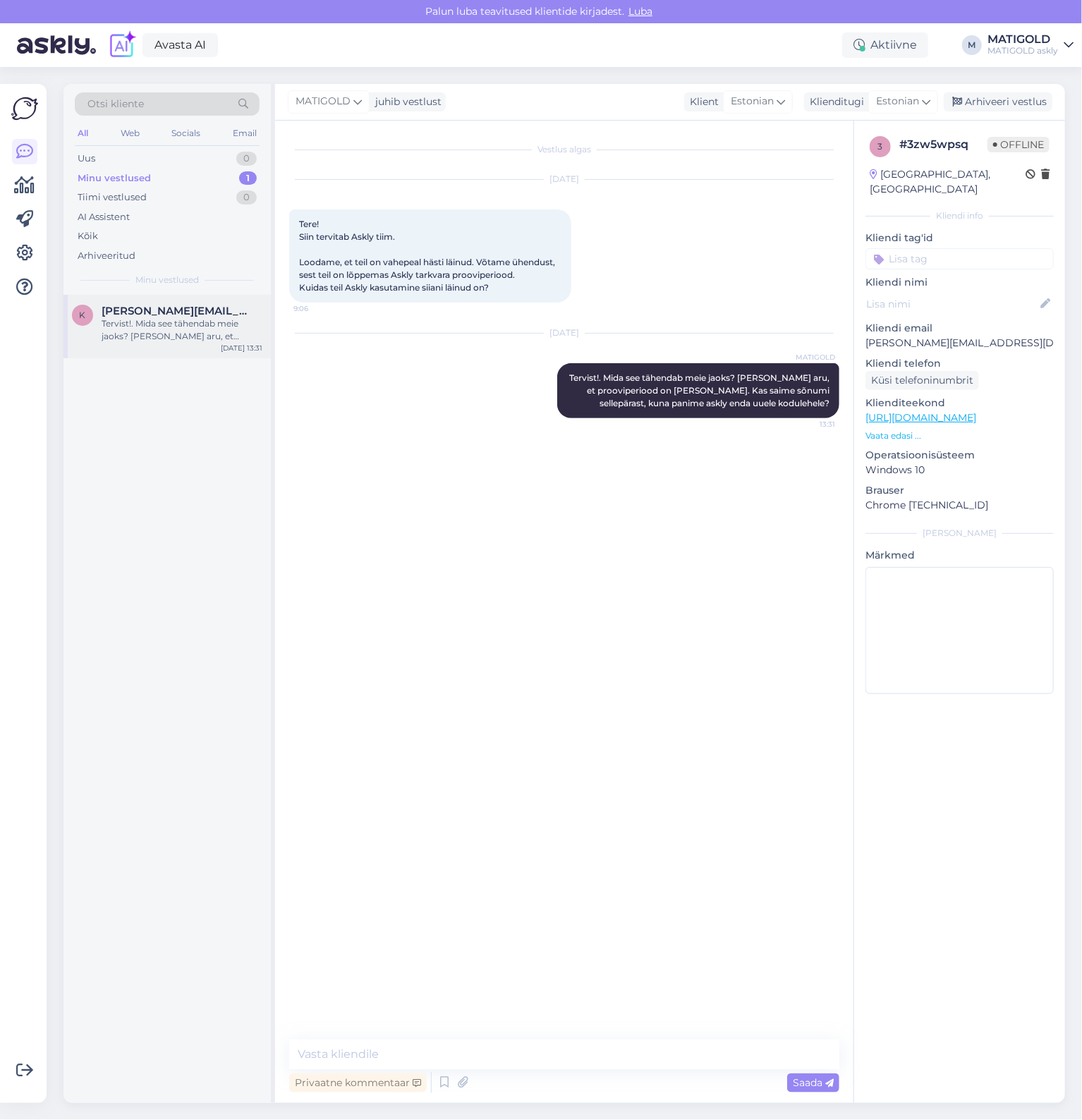
click at [155, 327] on div "Tervist!. Mida see tähendab meie jaoks? [PERSON_NAME] aru, et prooviperiood on …" at bounding box center [182, 331] width 161 height 26
click at [117, 146] on div "Otsi kliente All Web Socials Email Uus 0 Minu vestlused 1 Tiimi vestlused 0 AI …" at bounding box center [167, 190] width 207 height 211
click at [119, 203] on div "Tiimi vestlused" at bounding box center [112, 197] width 69 height 14
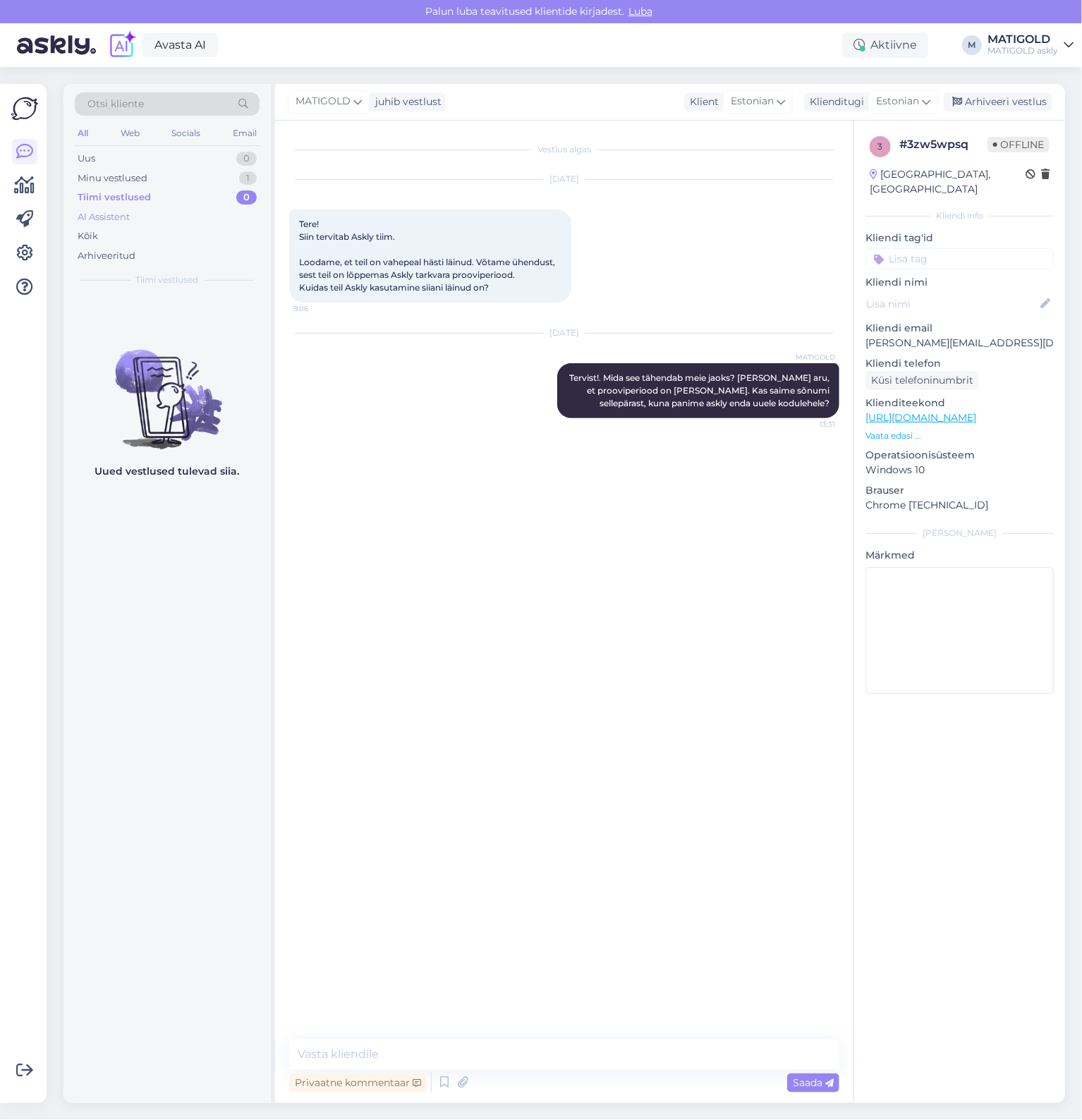
click at [119, 218] on div "AI Assistent" at bounding box center [103, 217] width 52 height 14
click at [109, 250] on div "Arhiveeritud" at bounding box center [106, 256] width 58 height 14
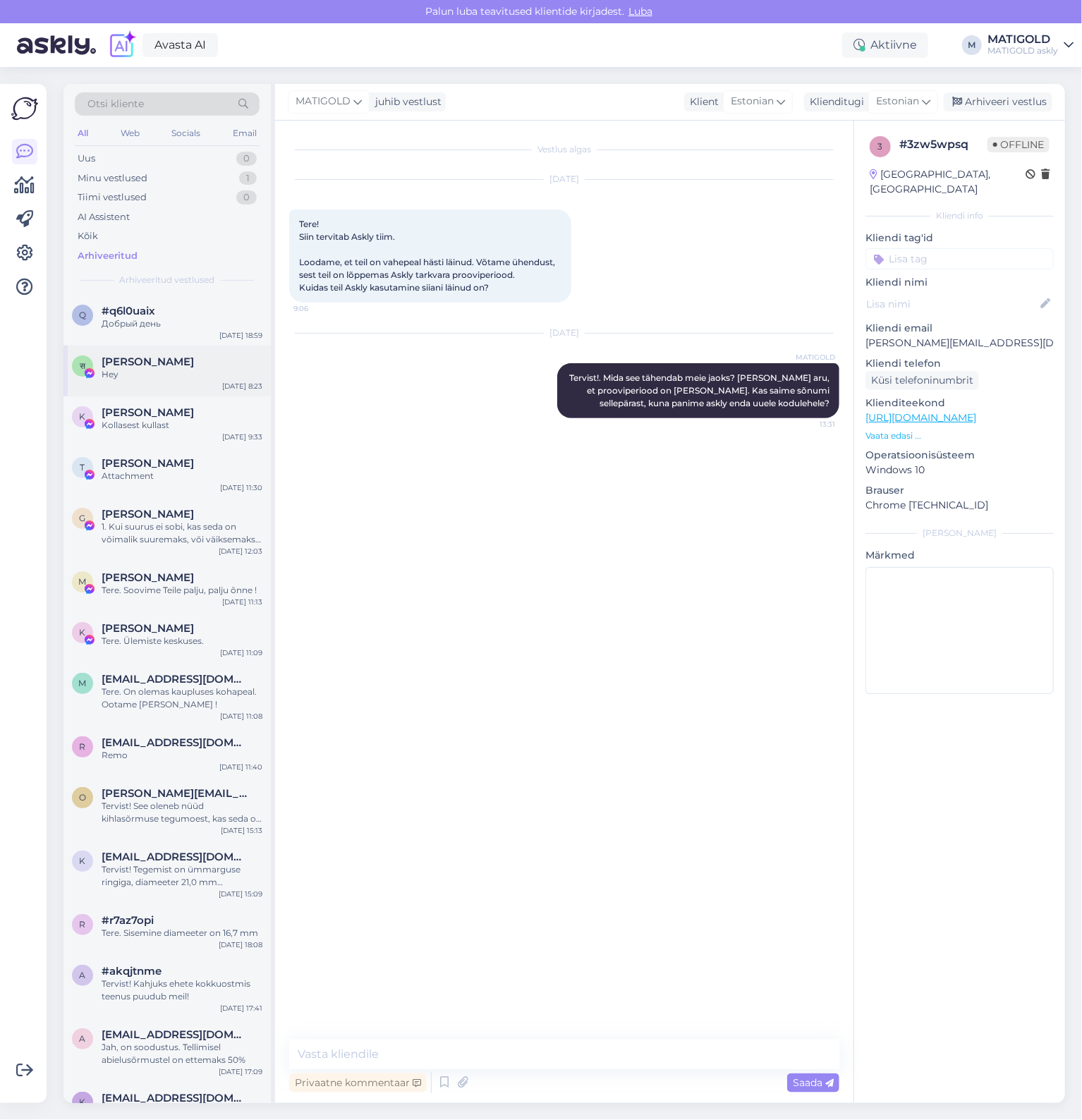
click at [168, 360] on div "[PERSON_NAME]" at bounding box center [182, 362] width 161 height 13
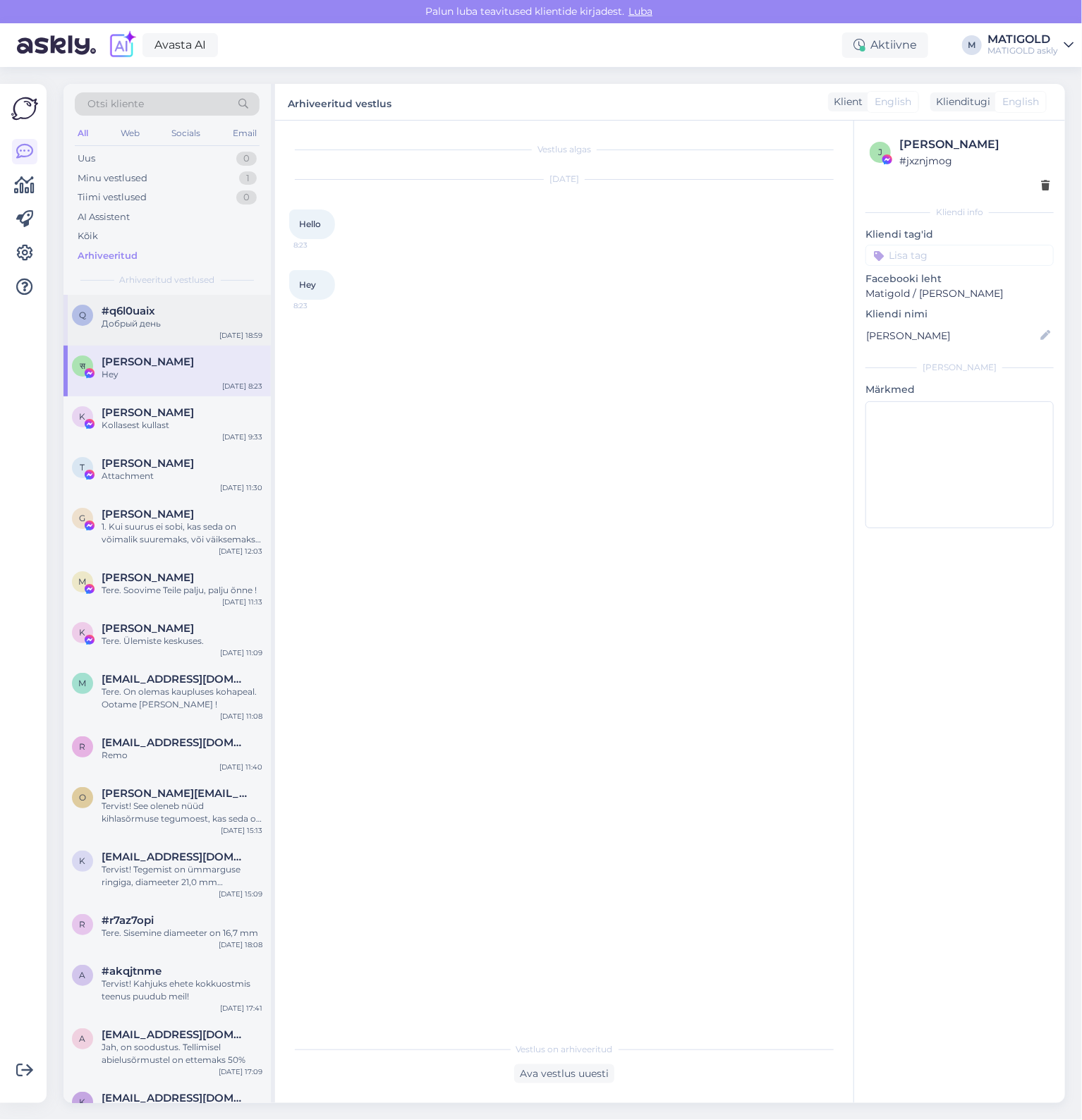
click at [143, 321] on div "Добрый день" at bounding box center [182, 324] width 161 height 13
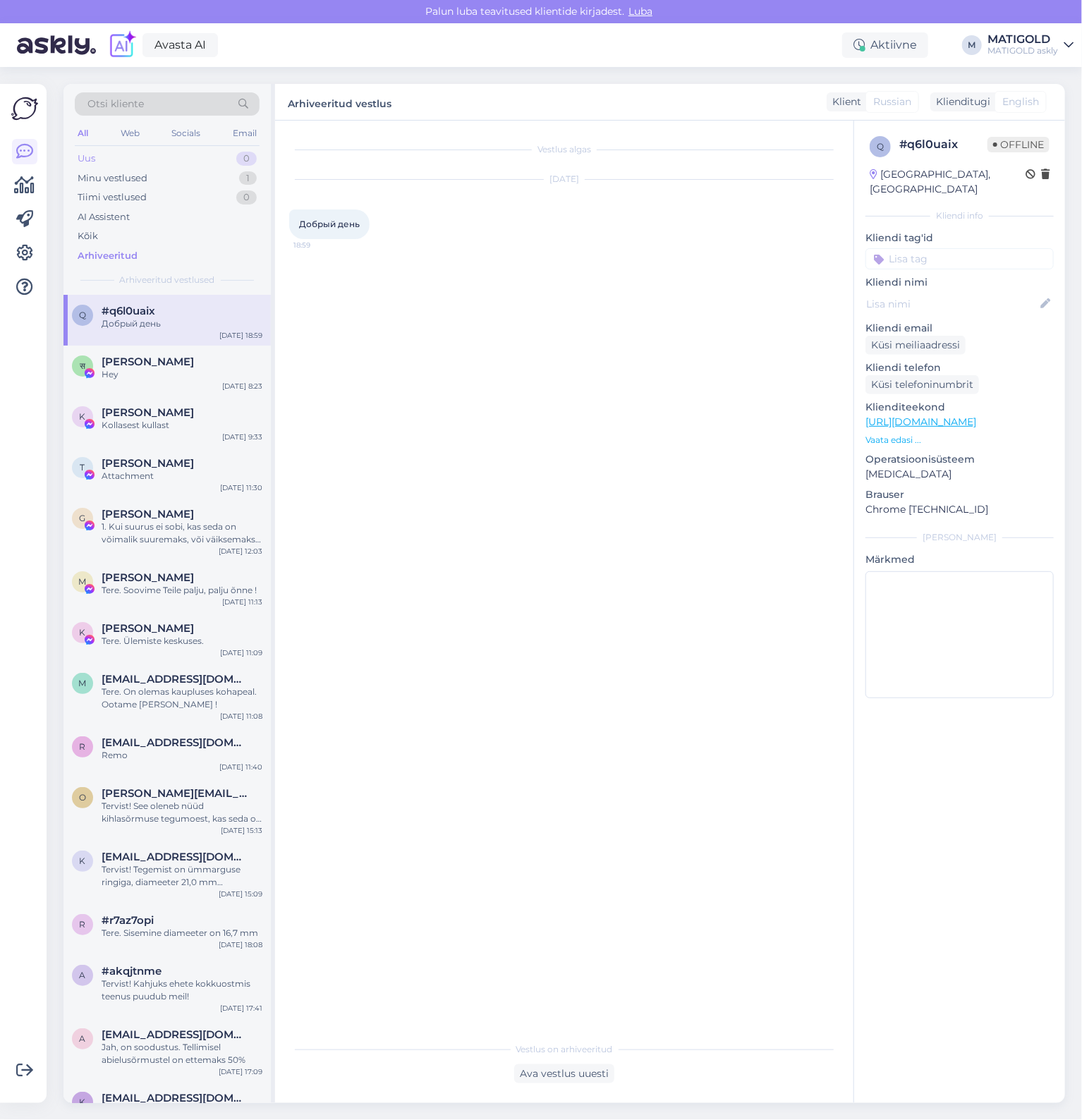
click at [92, 151] on div "Uus 0" at bounding box center [168, 159] width 185 height 20
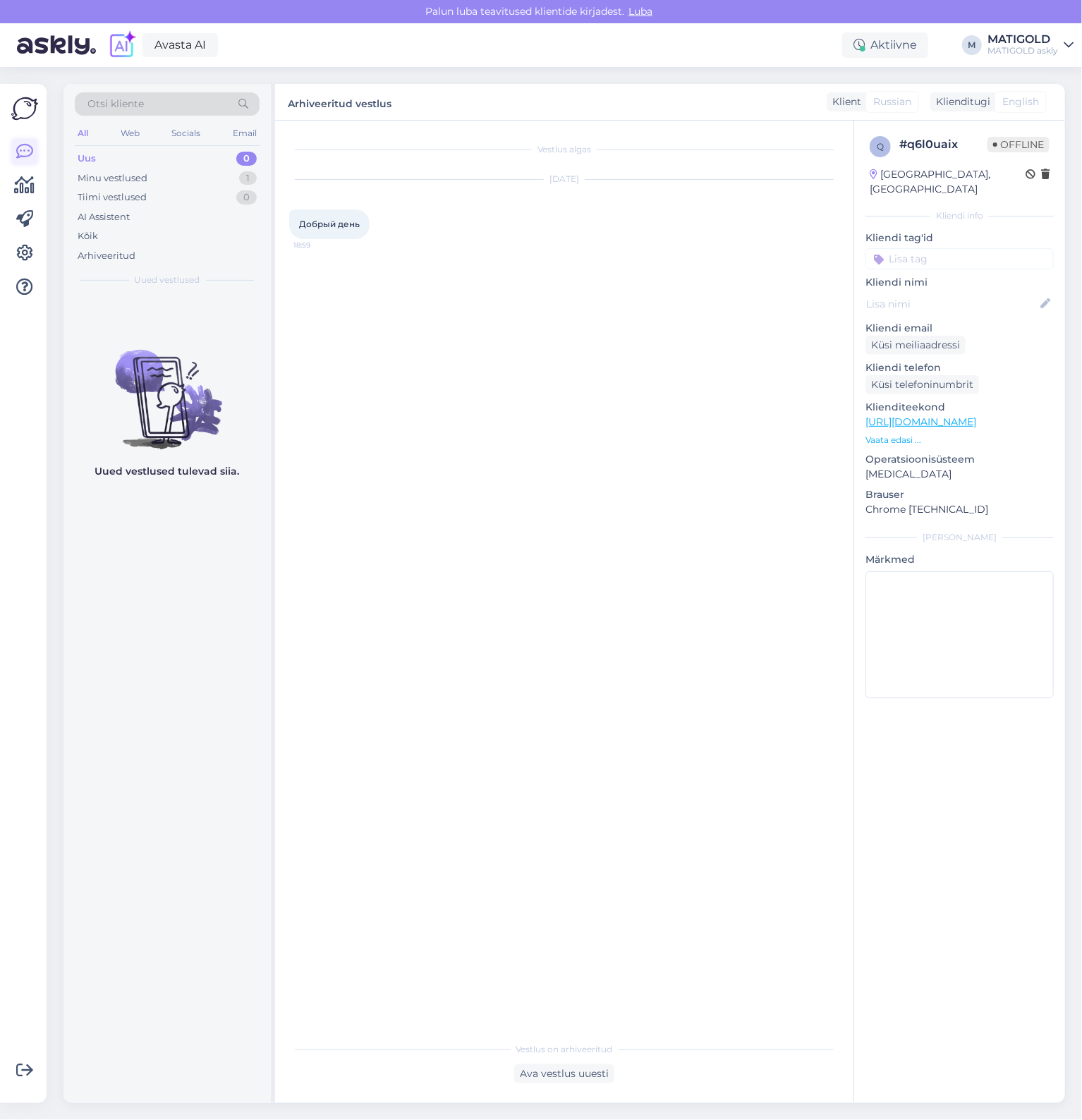
click at [27, 150] on icon at bounding box center [25, 151] width 16 height 16
